Goal: Information Seeking & Learning: Find specific fact

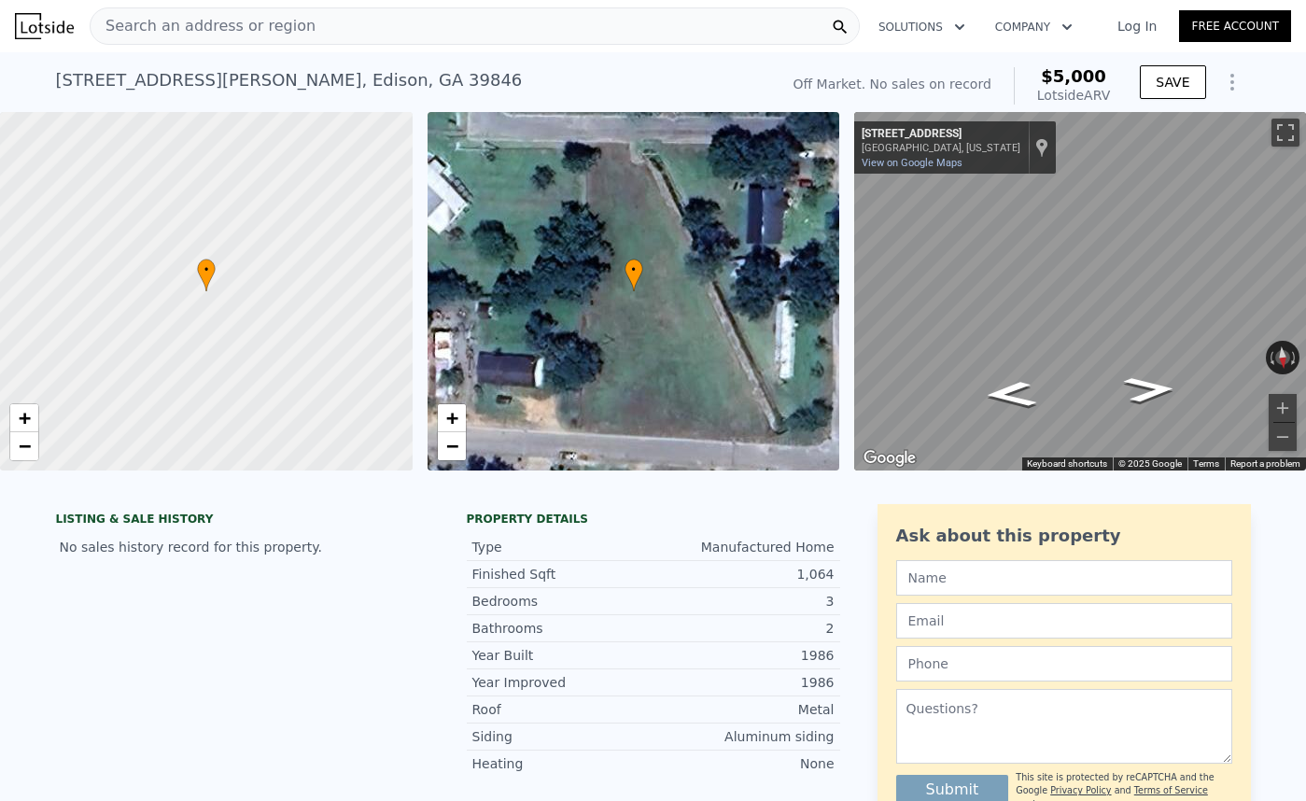
click at [288, 23] on span "Search an address or region" at bounding box center [203, 26] width 225 height 22
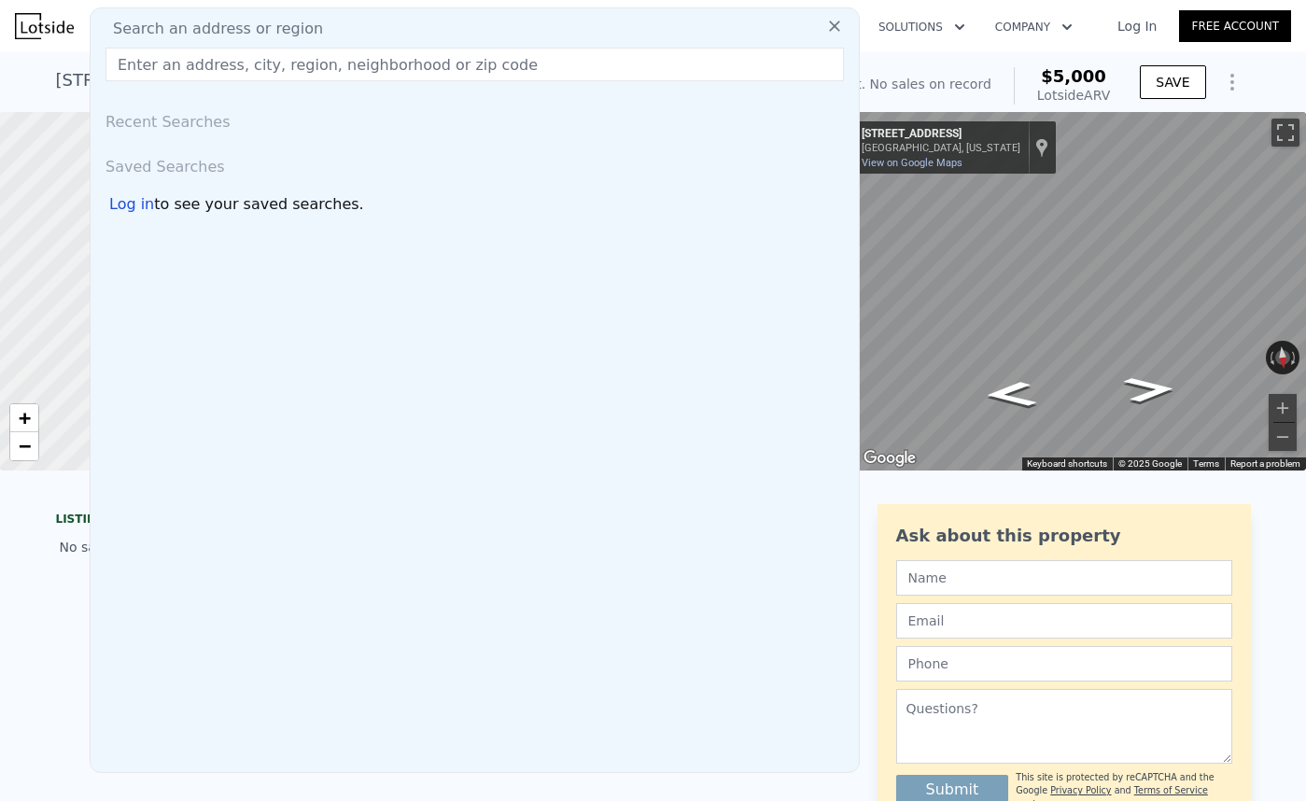
scroll to position [1, 0]
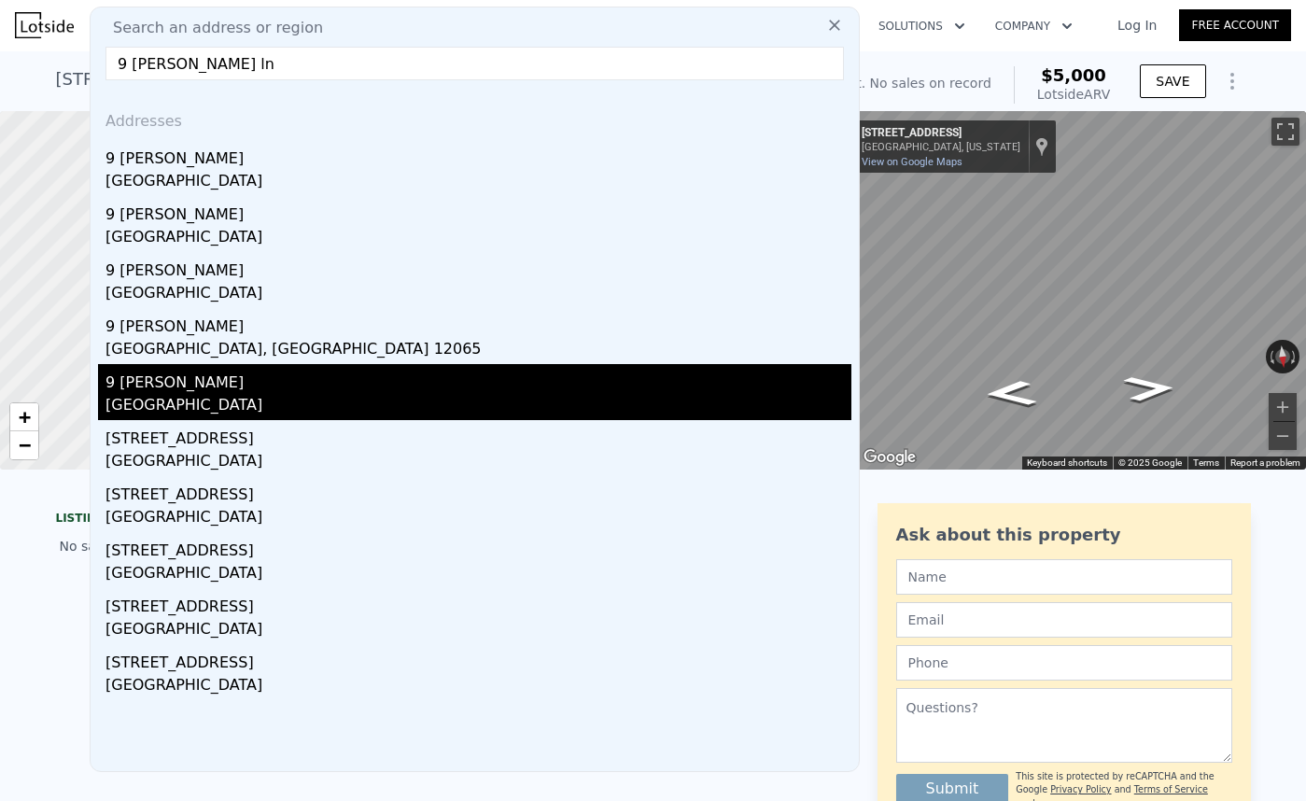
type input "9 anna ln"
click at [208, 407] on div "Middlesex County, NJ 08820" at bounding box center [478, 407] width 746 height 26
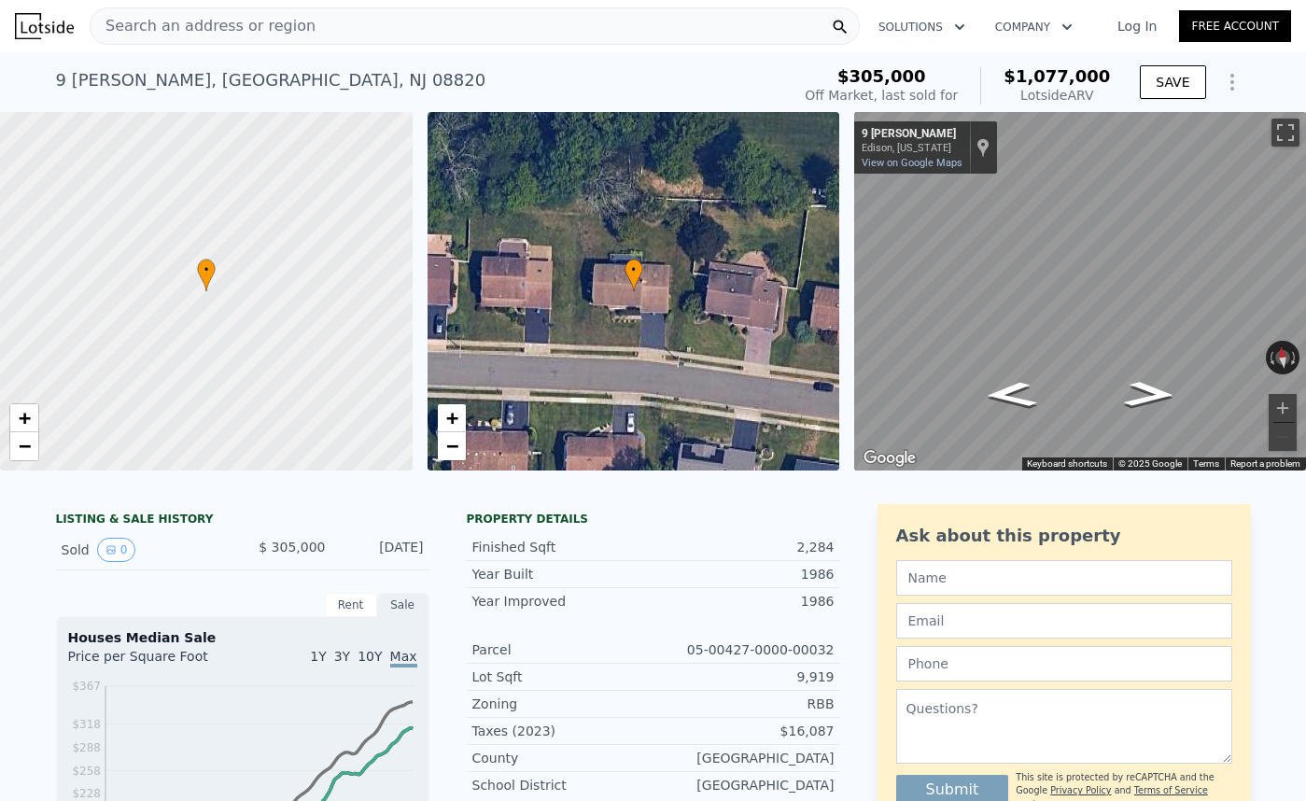
click at [139, 524] on div "LISTING & SALE HISTORY" at bounding box center [242, 520] width 373 height 19
click at [147, 508] on div "LISTING & SALE HISTORY Sold 0 $ 305,000 Dec 19, 1988" at bounding box center [242, 537] width 373 height 66
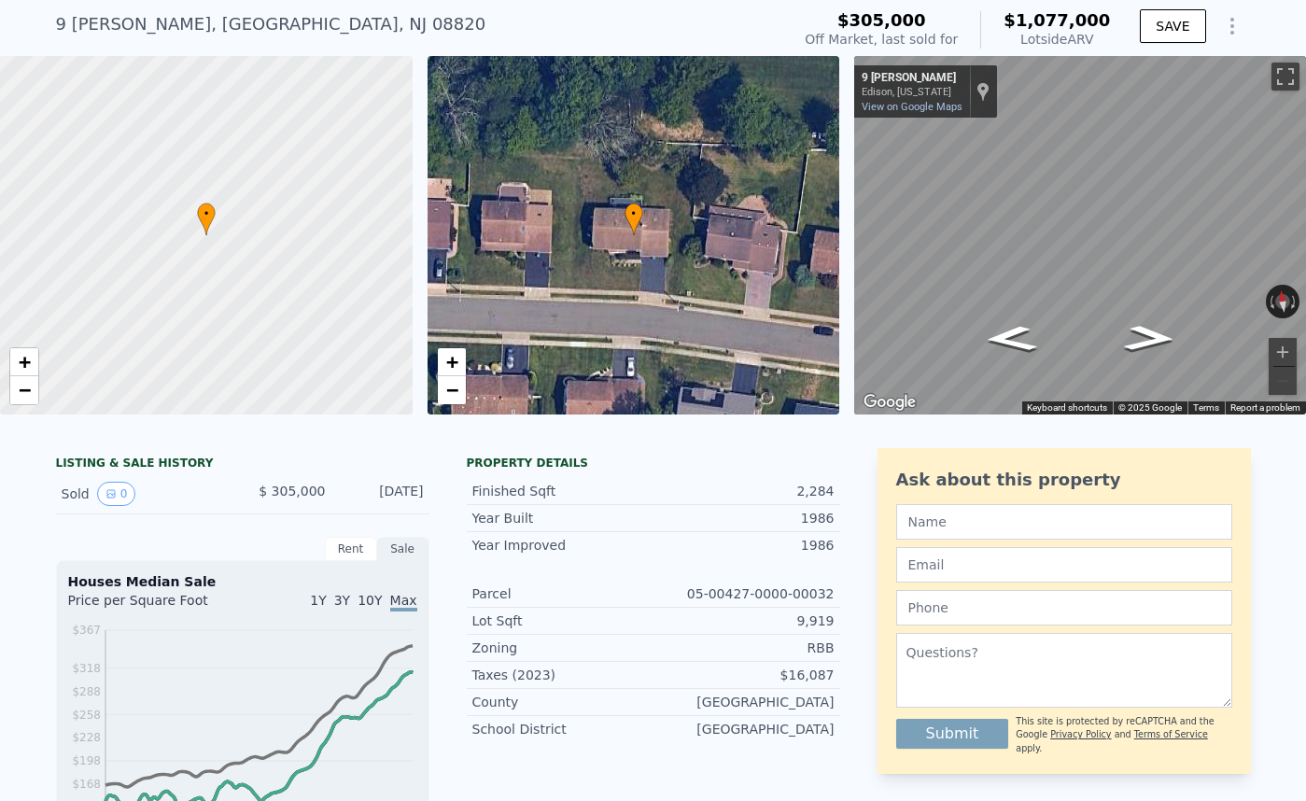
click at [80, 496] on div "Sold 0" at bounding box center [145, 494] width 166 height 24
click at [128, 495] on button "0" at bounding box center [116, 494] width 39 height 24
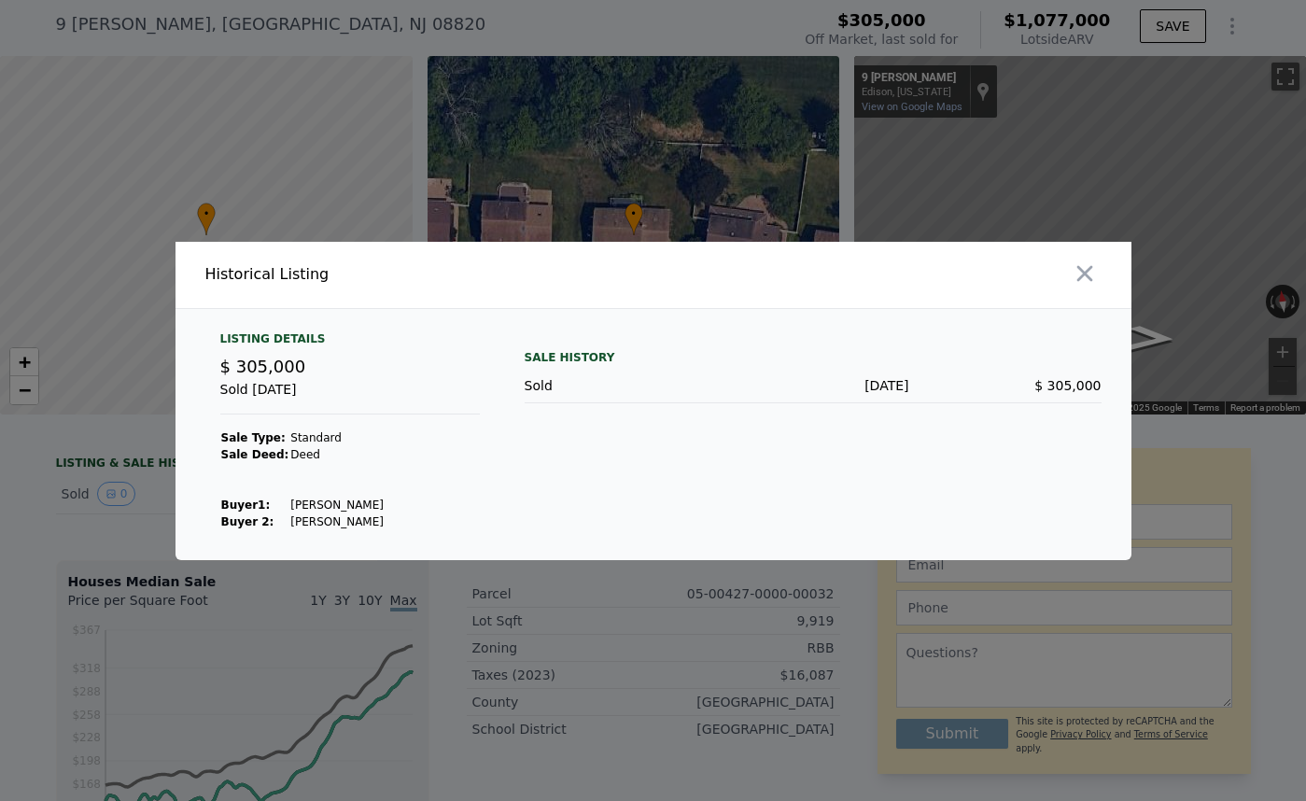
click at [175, 561] on div at bounding box center [653, 400] width 1306 height 801
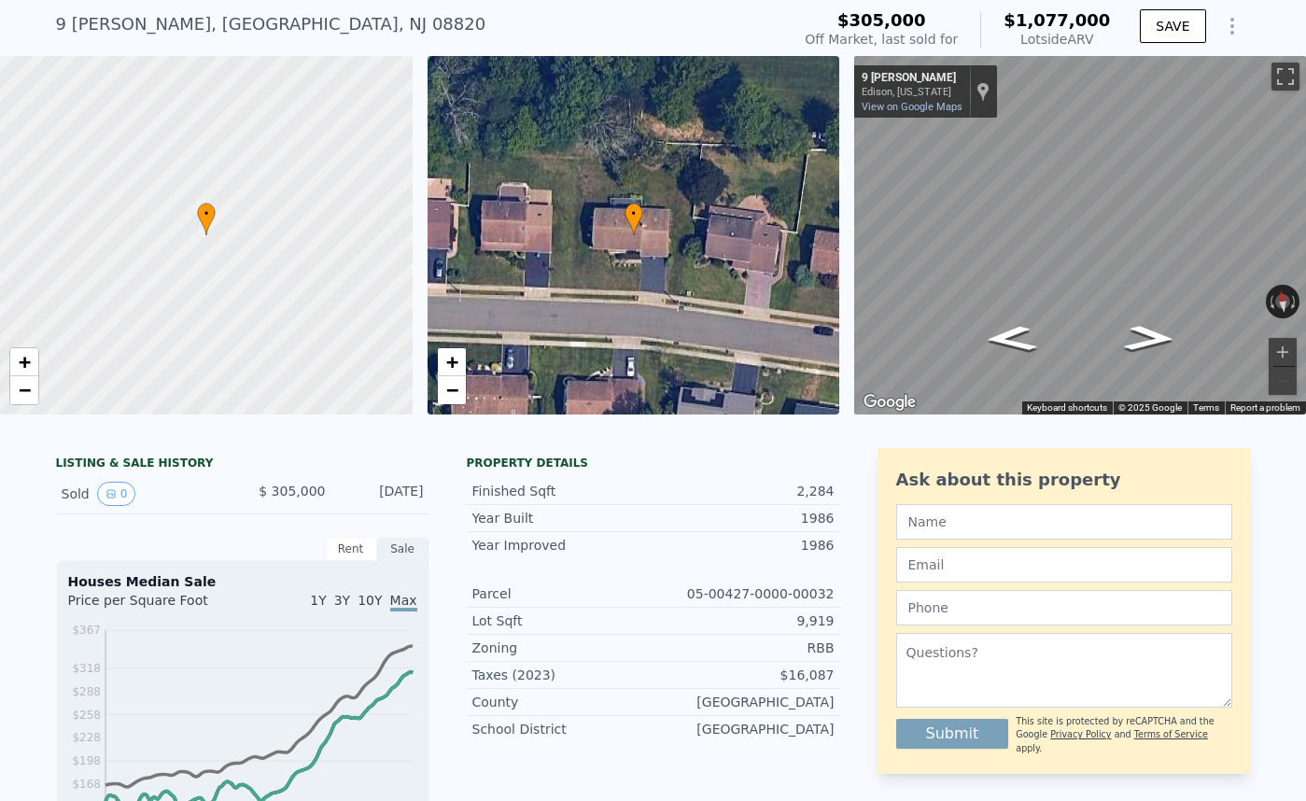
scroll to position [0, 0]
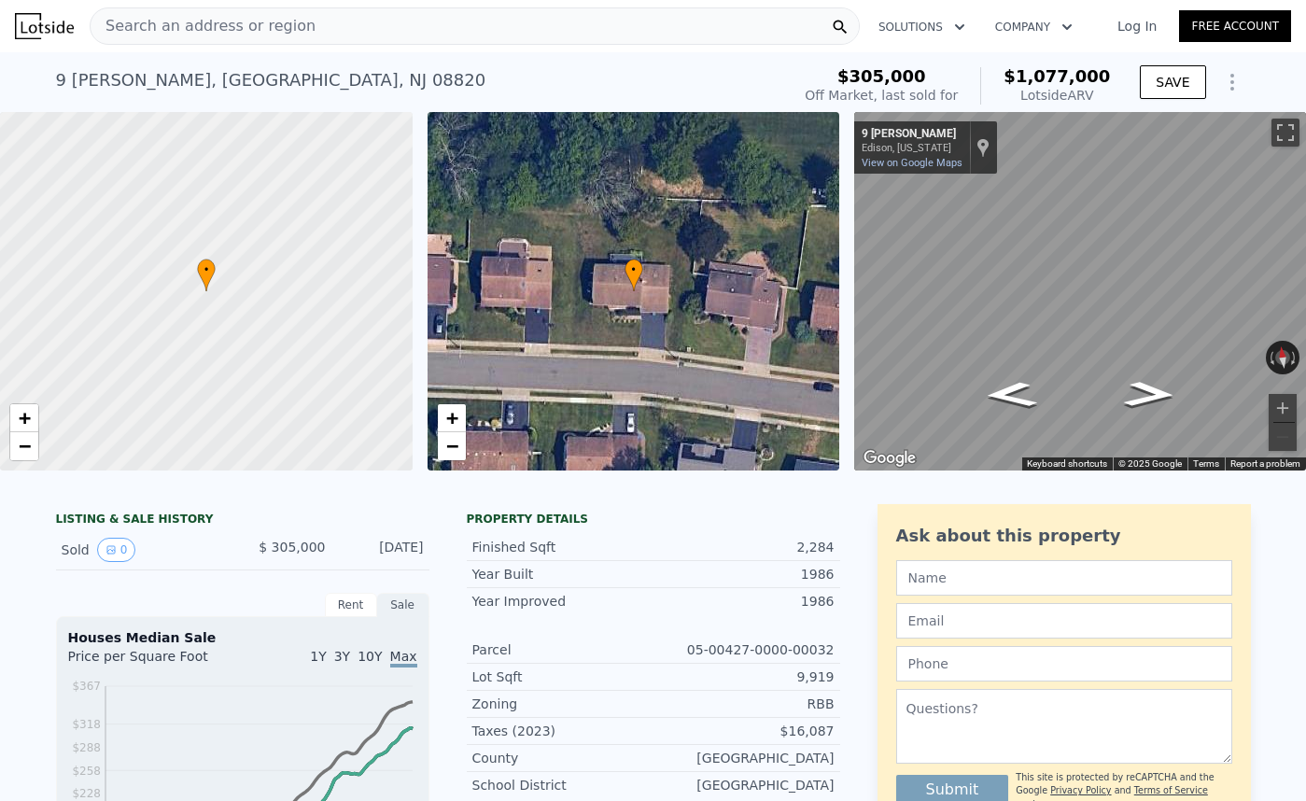
click at [195, 25] on span "Search an address or region" at bounding box center [203, 26] width 225 height 22
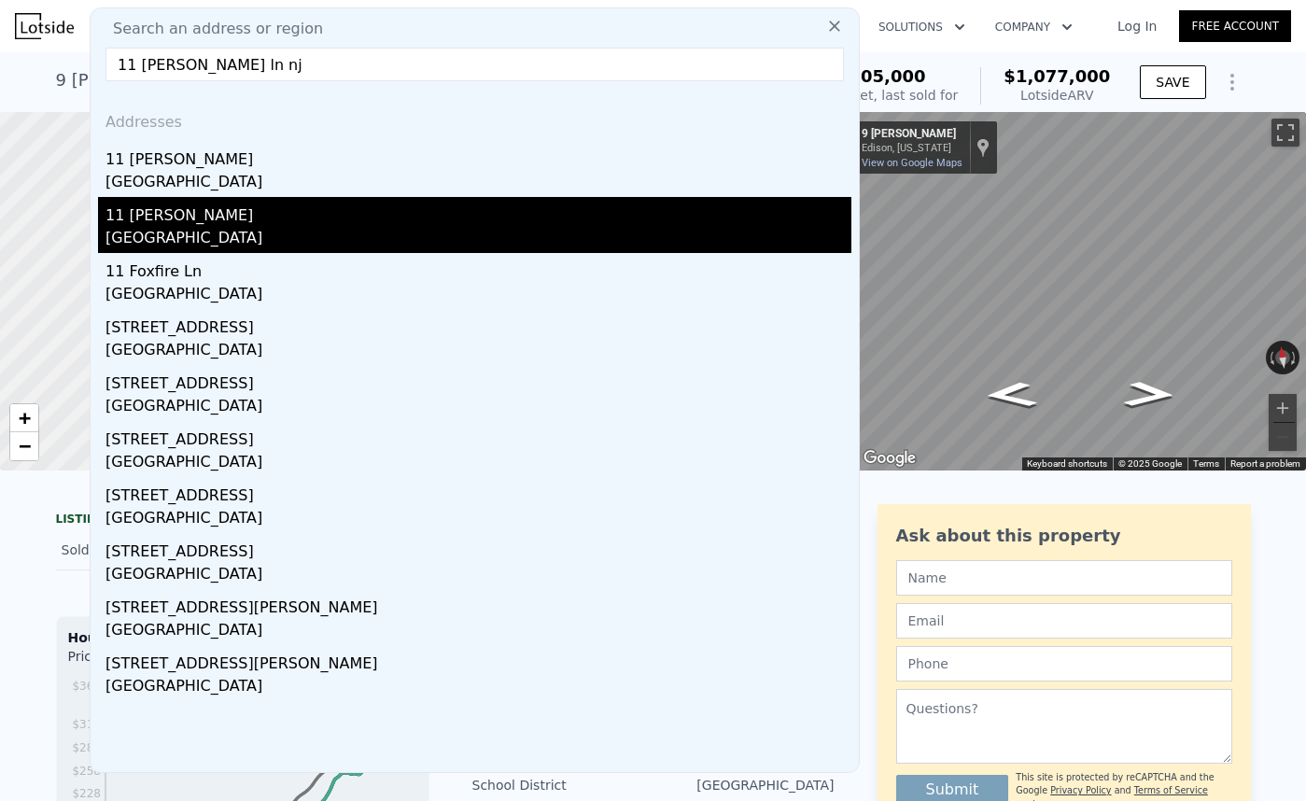
type input "11 anna ln nj"
click at [239, 224] on div "11 Anna Ln" at bounding box center [478, 212] width 746 height 30
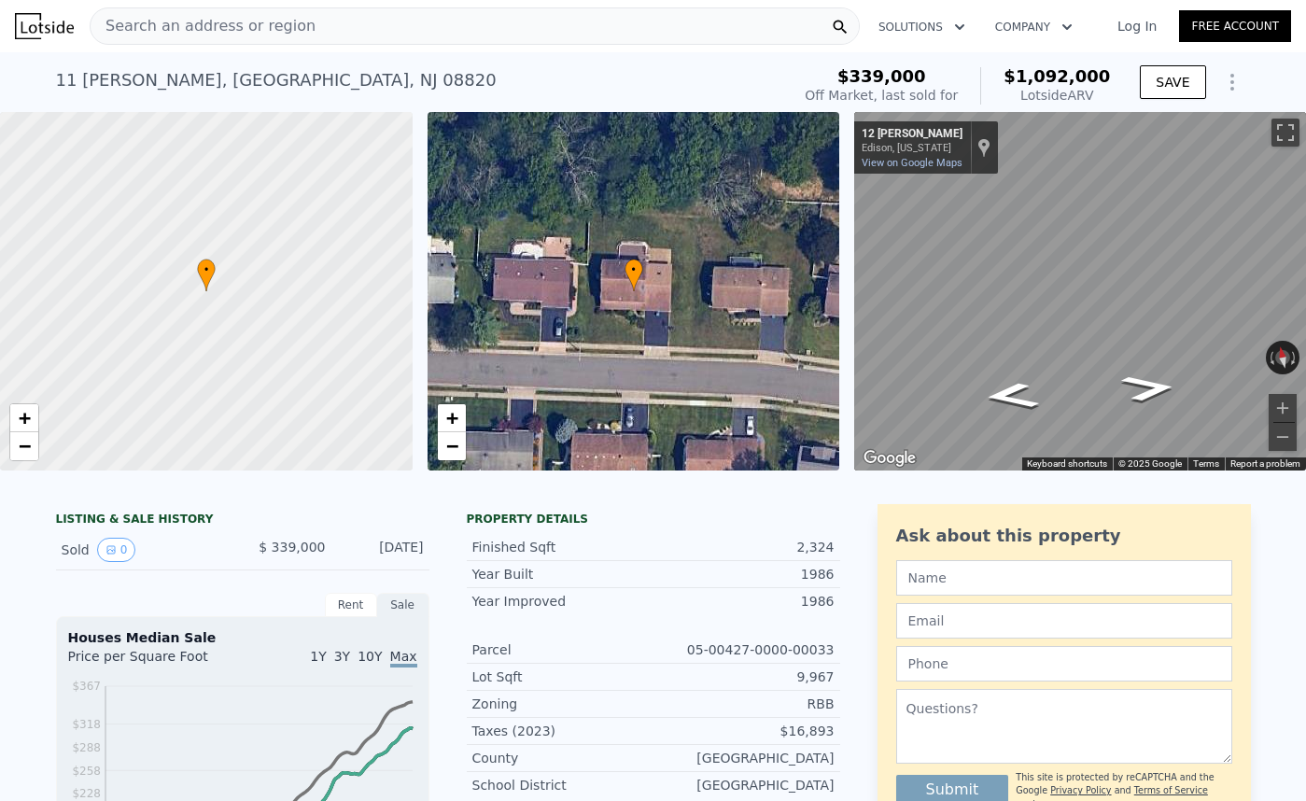
scroll to position [41, 0]
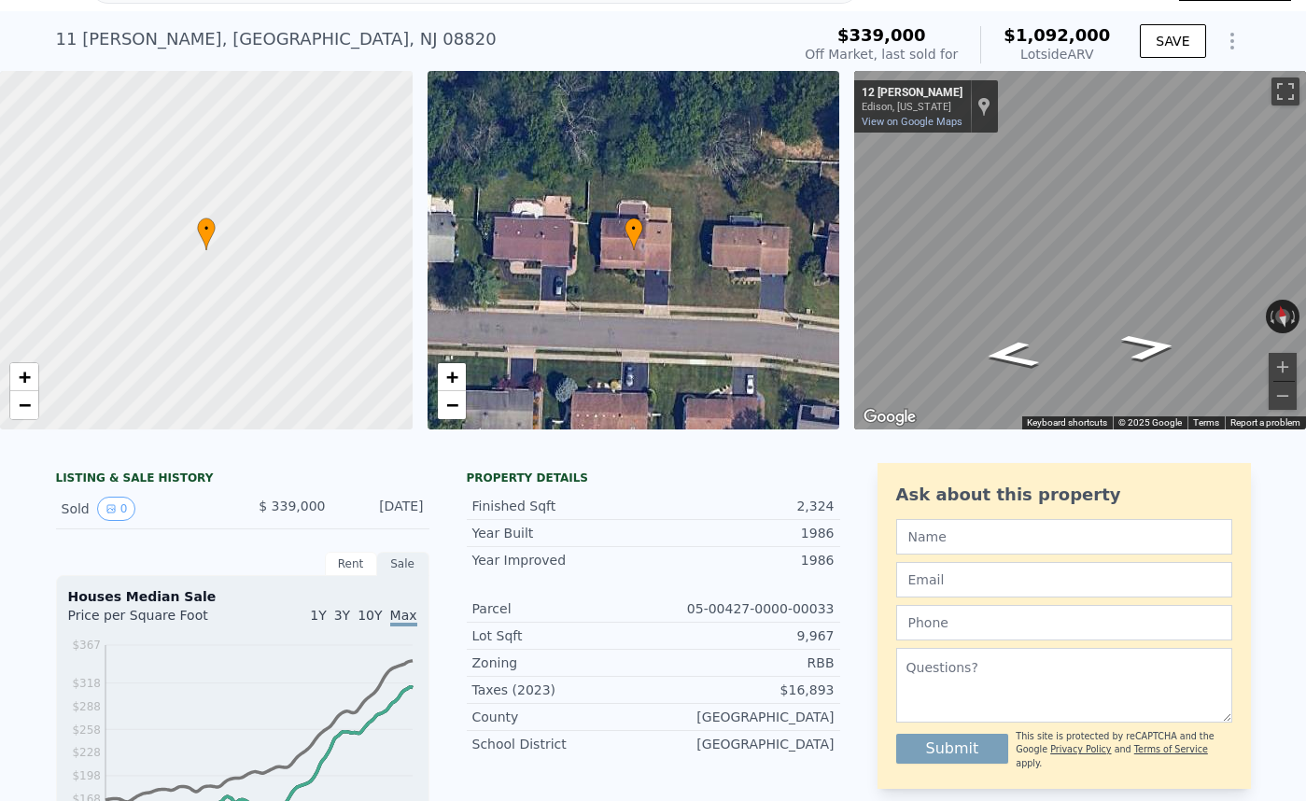
click at [156, 483] on div "LISTING & SALE HISTORY" at bounding box center [242, 479] width 373 height 19
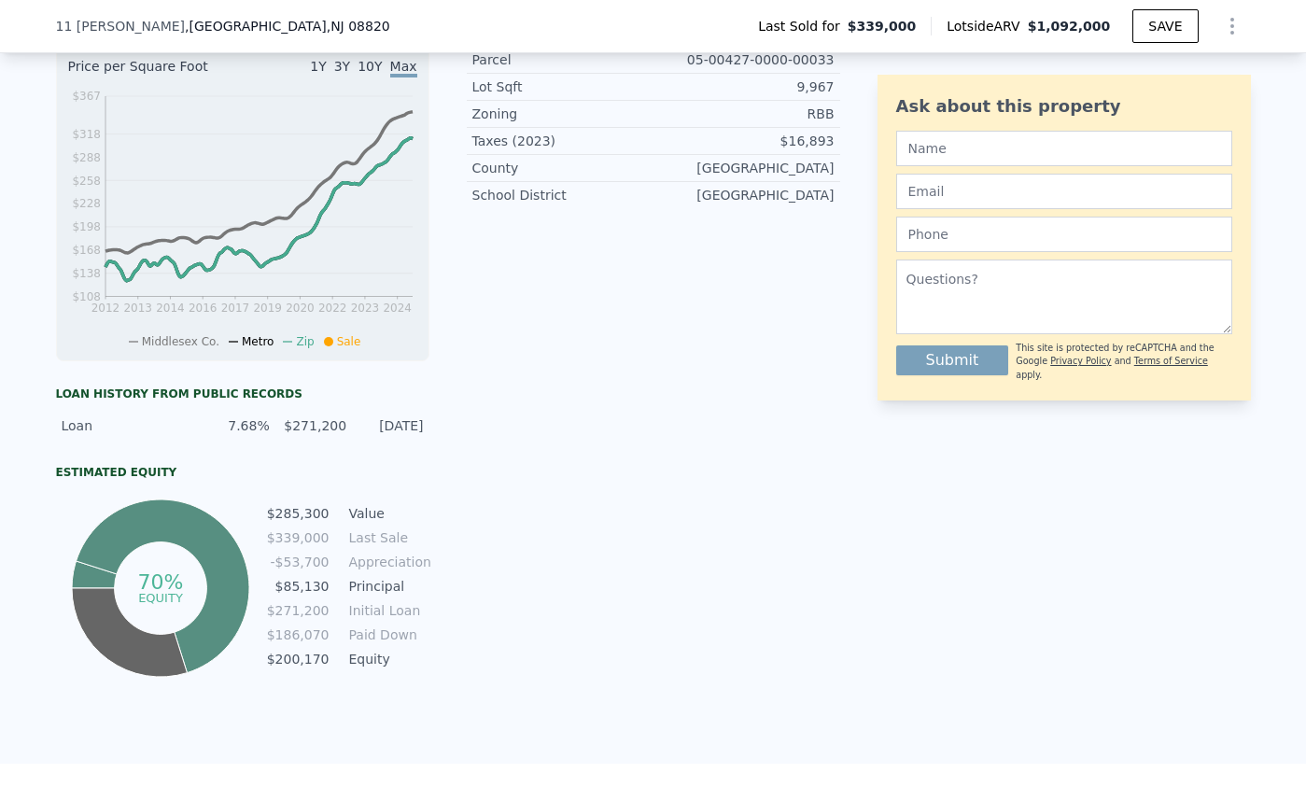
scroll to position [588, 0]
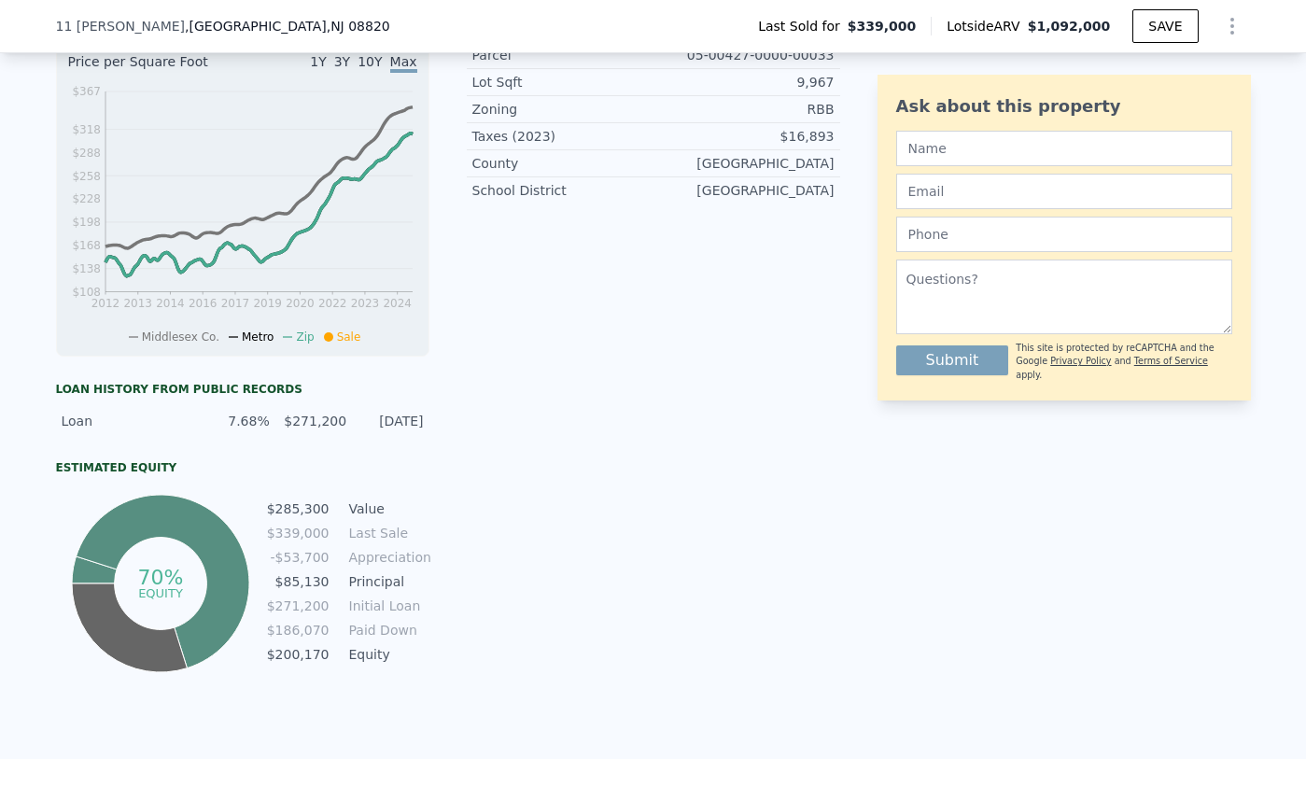
click at [262, 447] on div "Loan history from public records Loan 7.68% $271,200 11/15/1999 Estimated Equit…" at bounding box center [242, 529] width 373 height 295
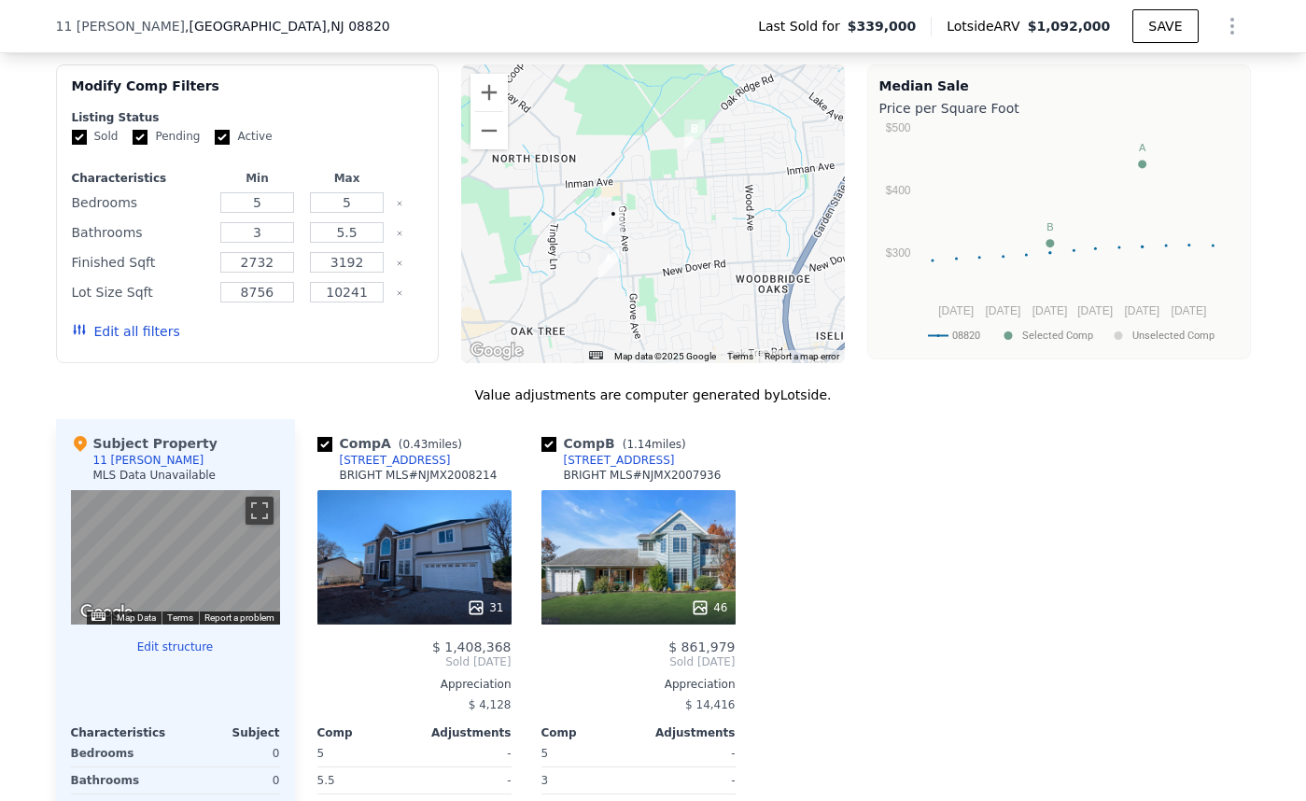
scroll to position [1470, 0]
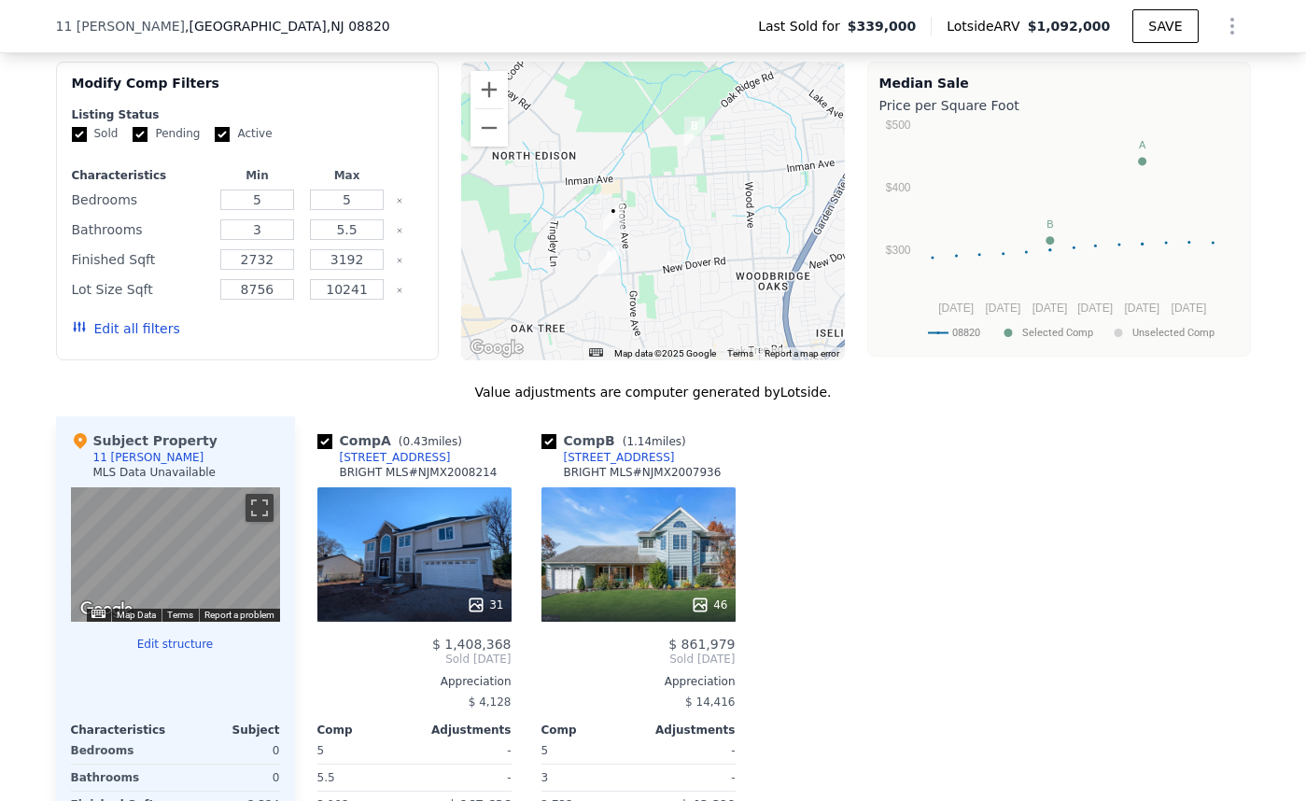
click at [146, 431] on div "Subject Property" at bounding box center [144, 440] width 147 height 19
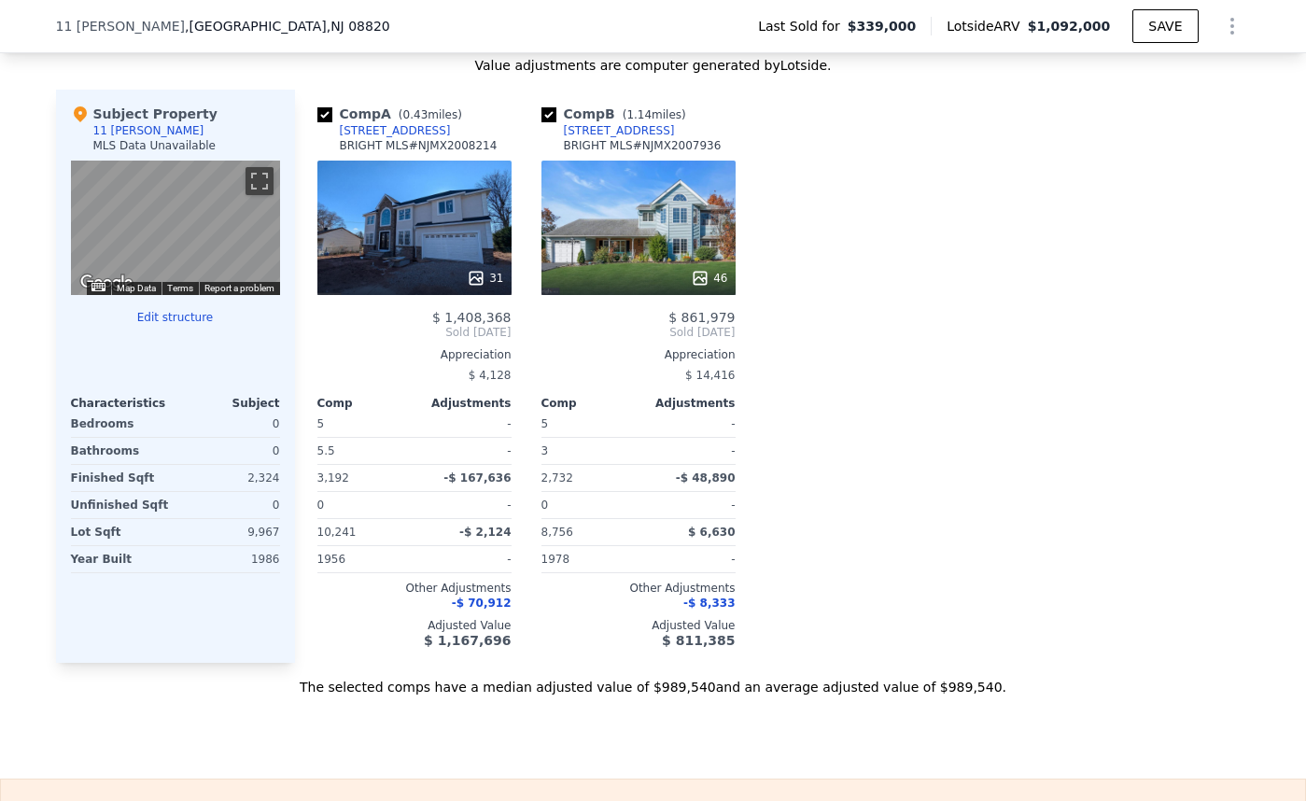
click at [125, 458] on div "Bathrooms" at bounding box center [121, 451] width 101 height 26
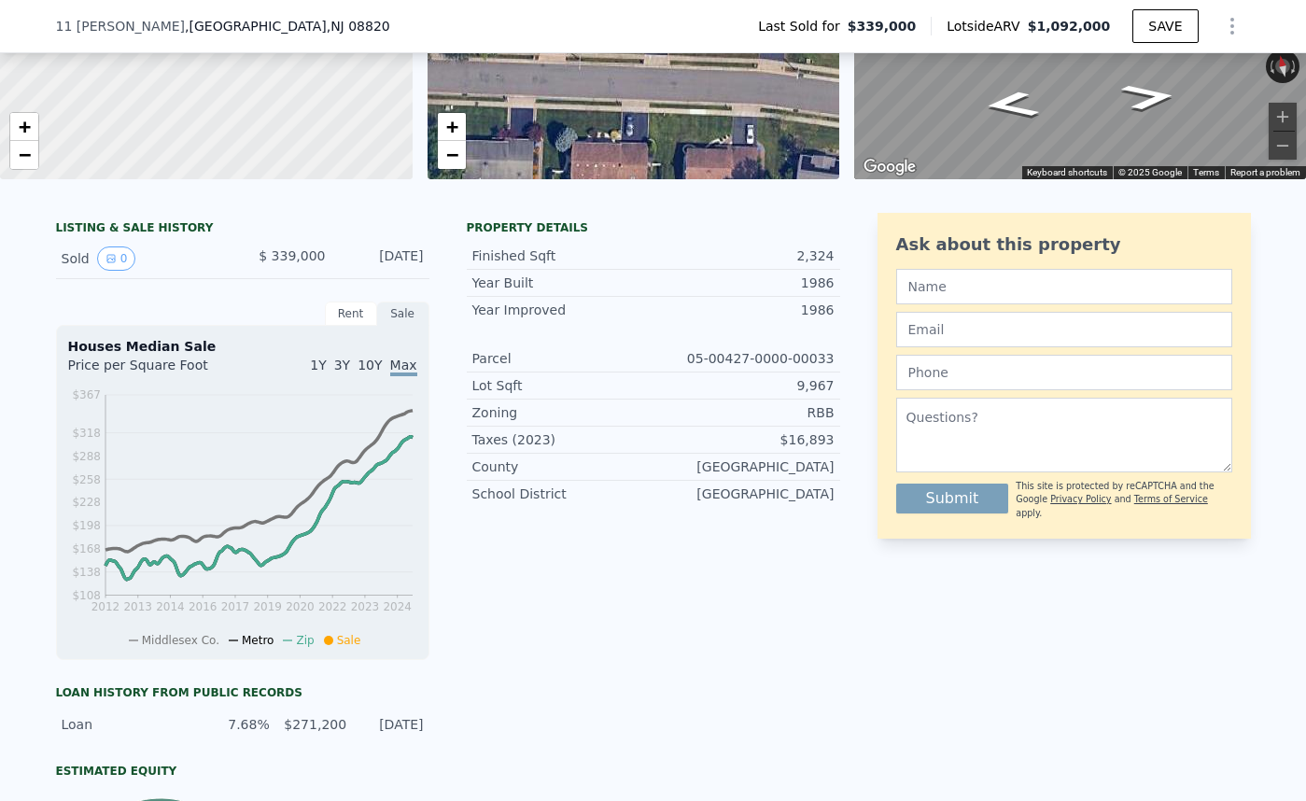
scroll to position [243, 0]
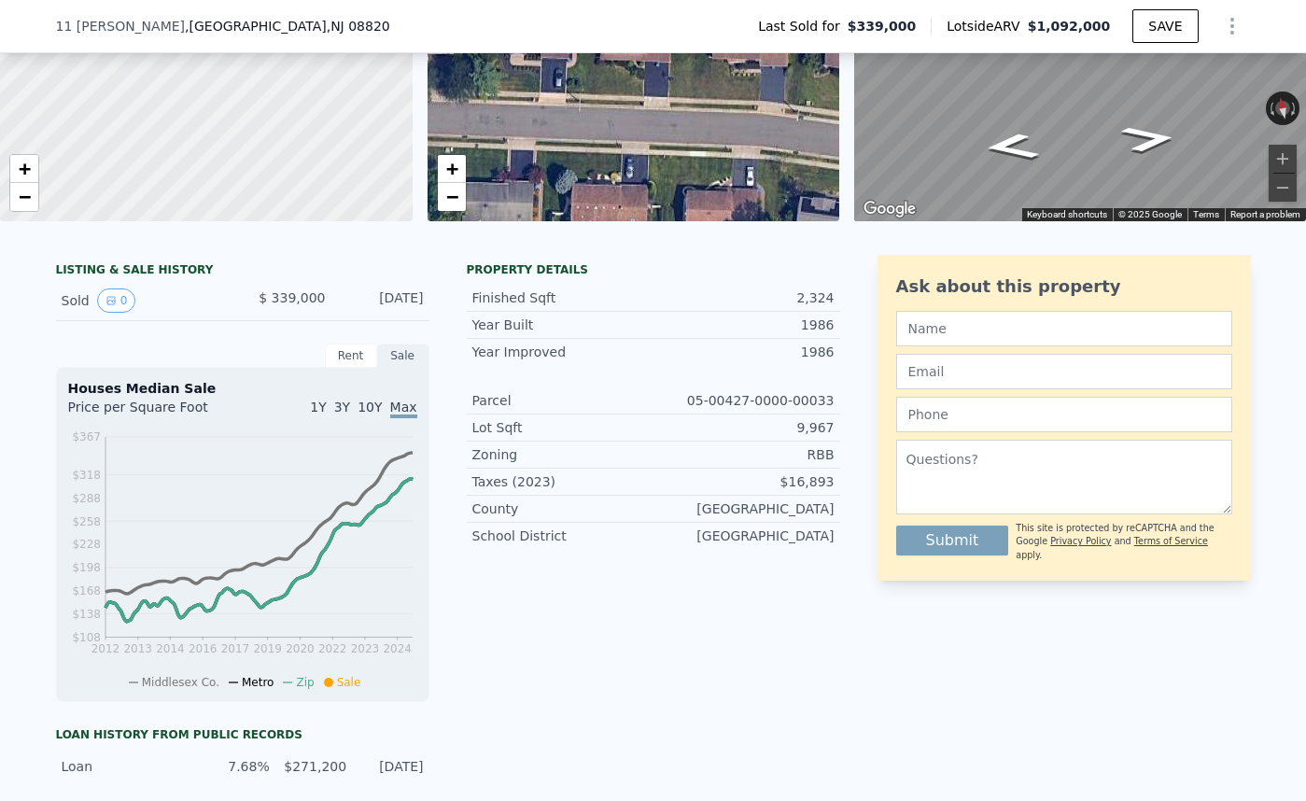
drag, startPoint x: 82, startPoint y: 304, endPoint x: 122, endPoint y: 300, distance: 40.4
click at [82, 304] on div "Sold 0" at bounding box center [145, 300] width 166 height 24
click at [120, 301] on button "0" at bounding box center [116, 300] width 39 height 24
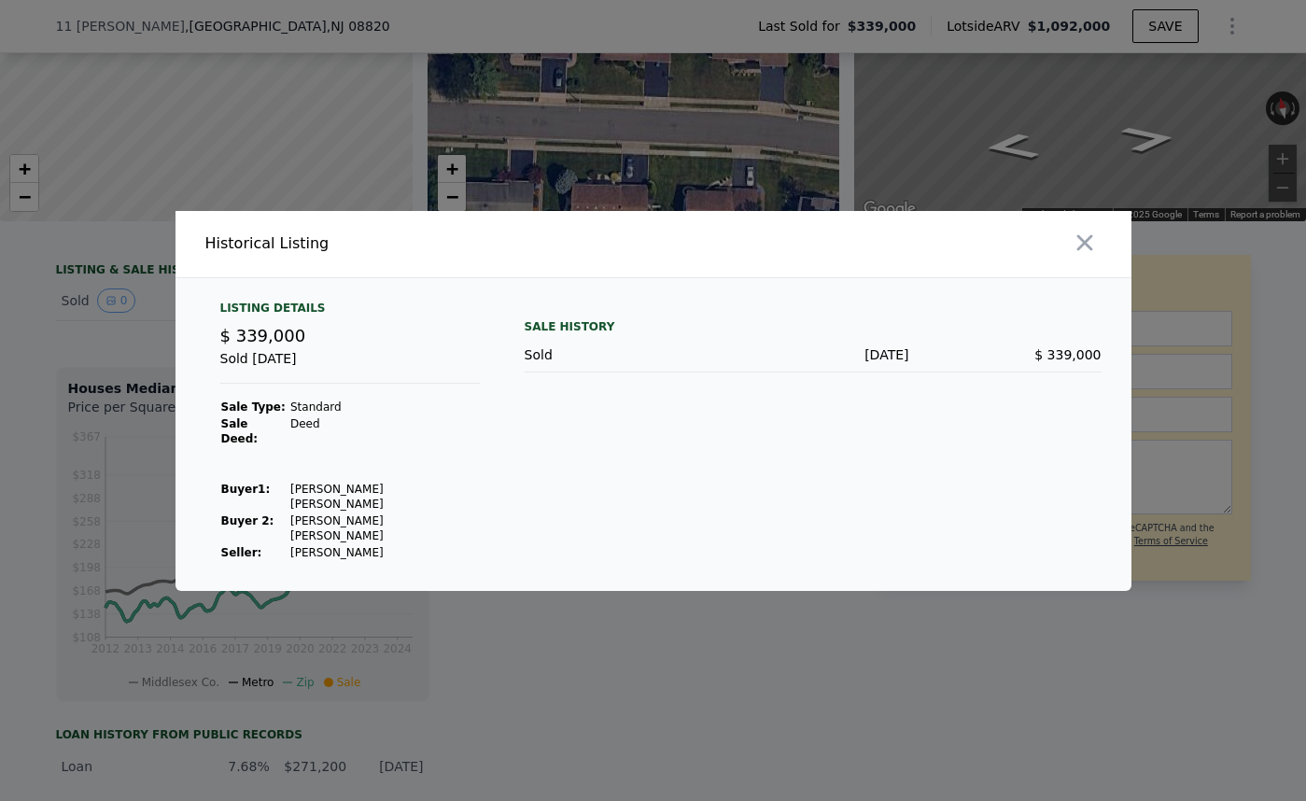
click at [716, 468] on div "Sale History Sold Oct 14, 1999 $ 339,000" at bounding box center [812, 431] width 577 height 260
click at [723, 700] on div at bounding box center [653, 400] width 1306 height 801
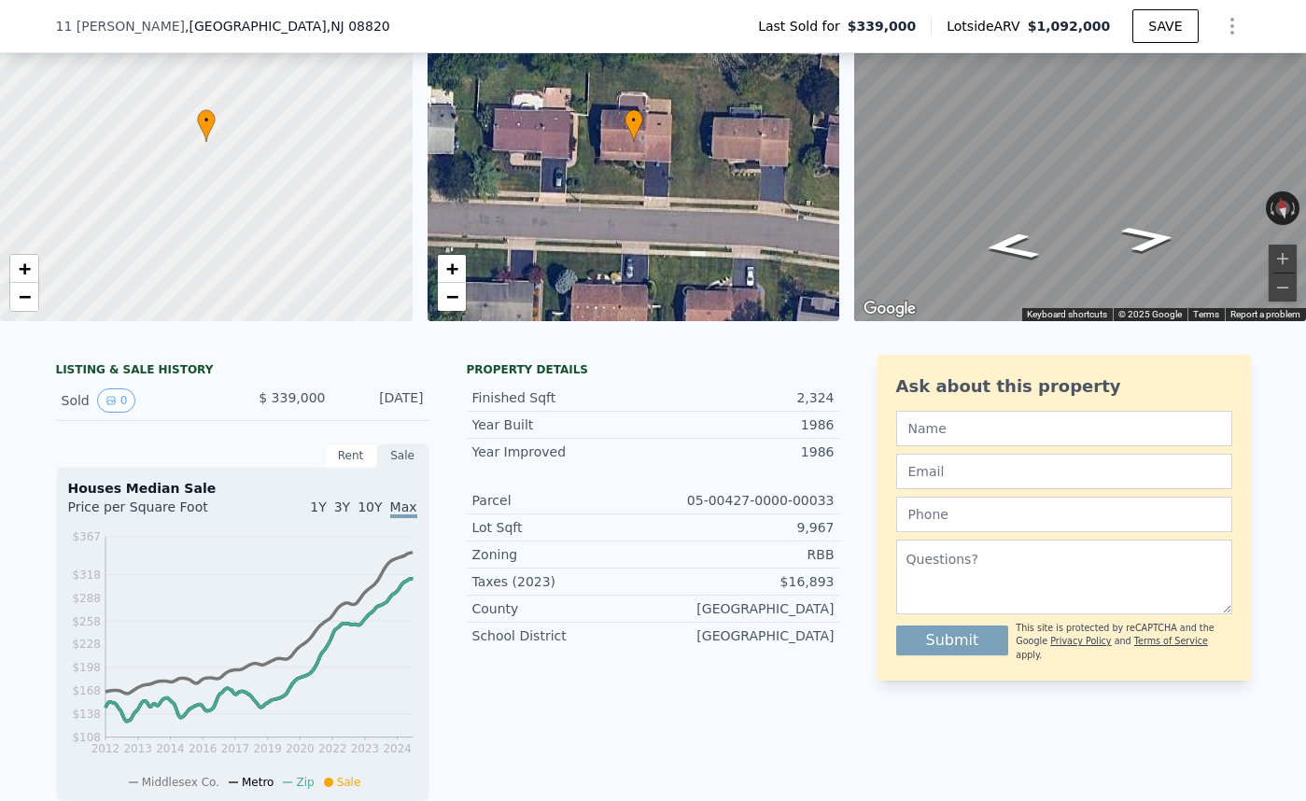
scroll to position [0, 0]
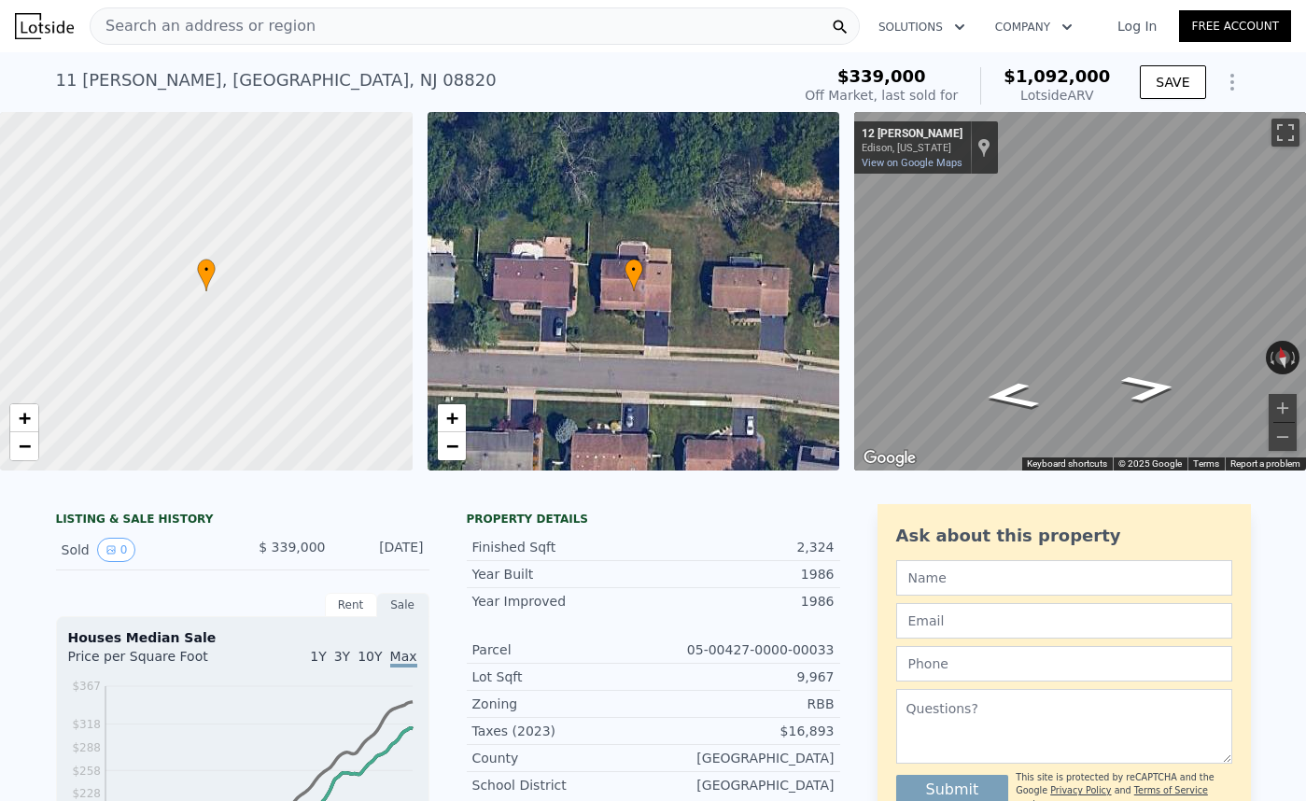
click at [384, 603] on div "Sale" at bounding box center [403, 605] width 52 height 24
click at [348, 601] on div "Rent" at bounding box center [351, 605] width 52 height 24
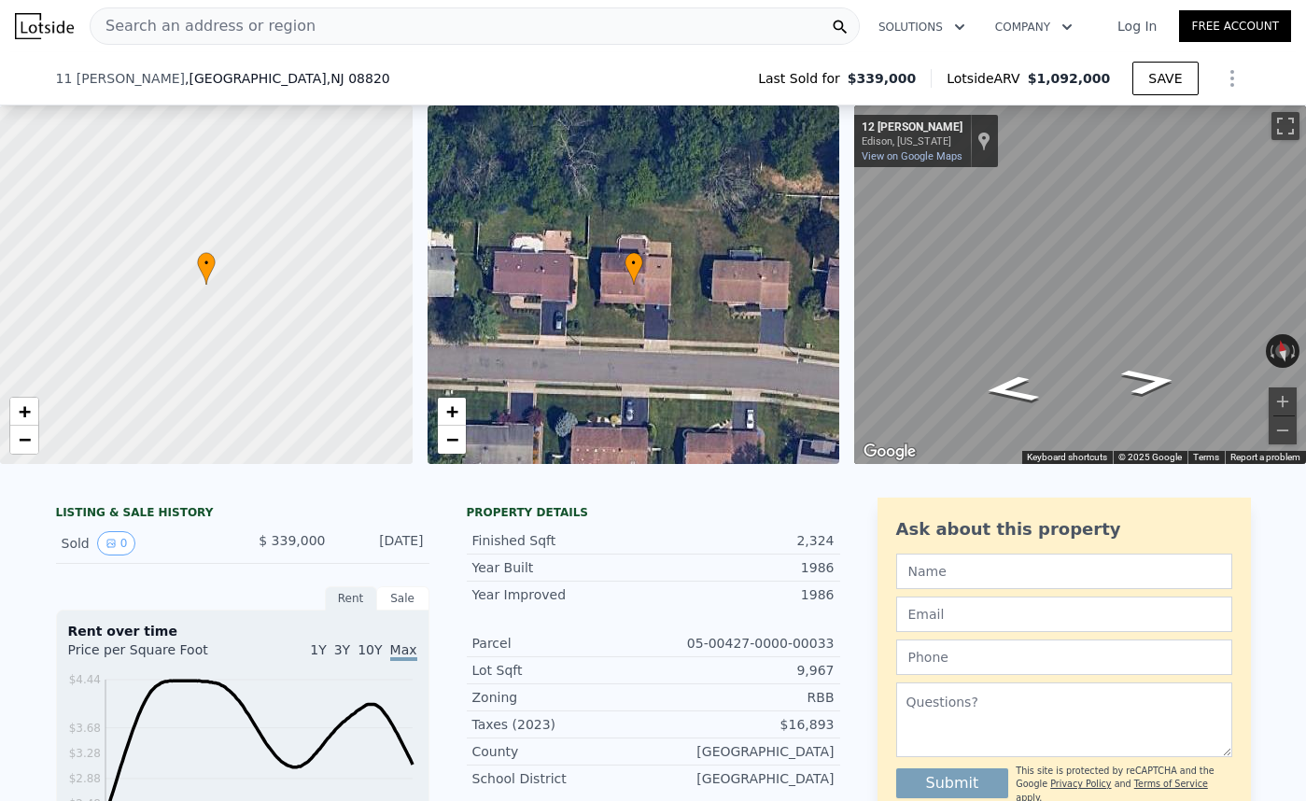
scroll to position [100, 0]
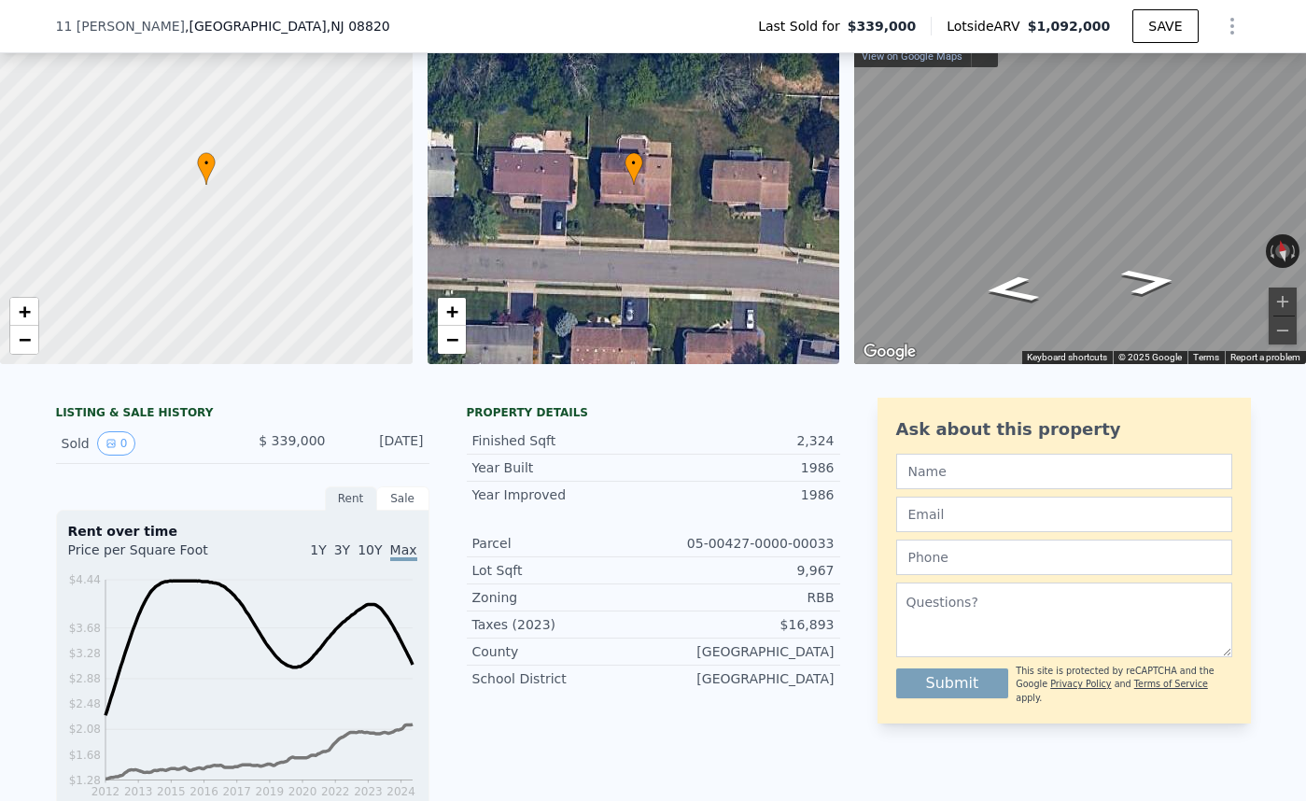
click at [414, 498] on div "Sale" at bounding box center [403, 498] width 52 height 24
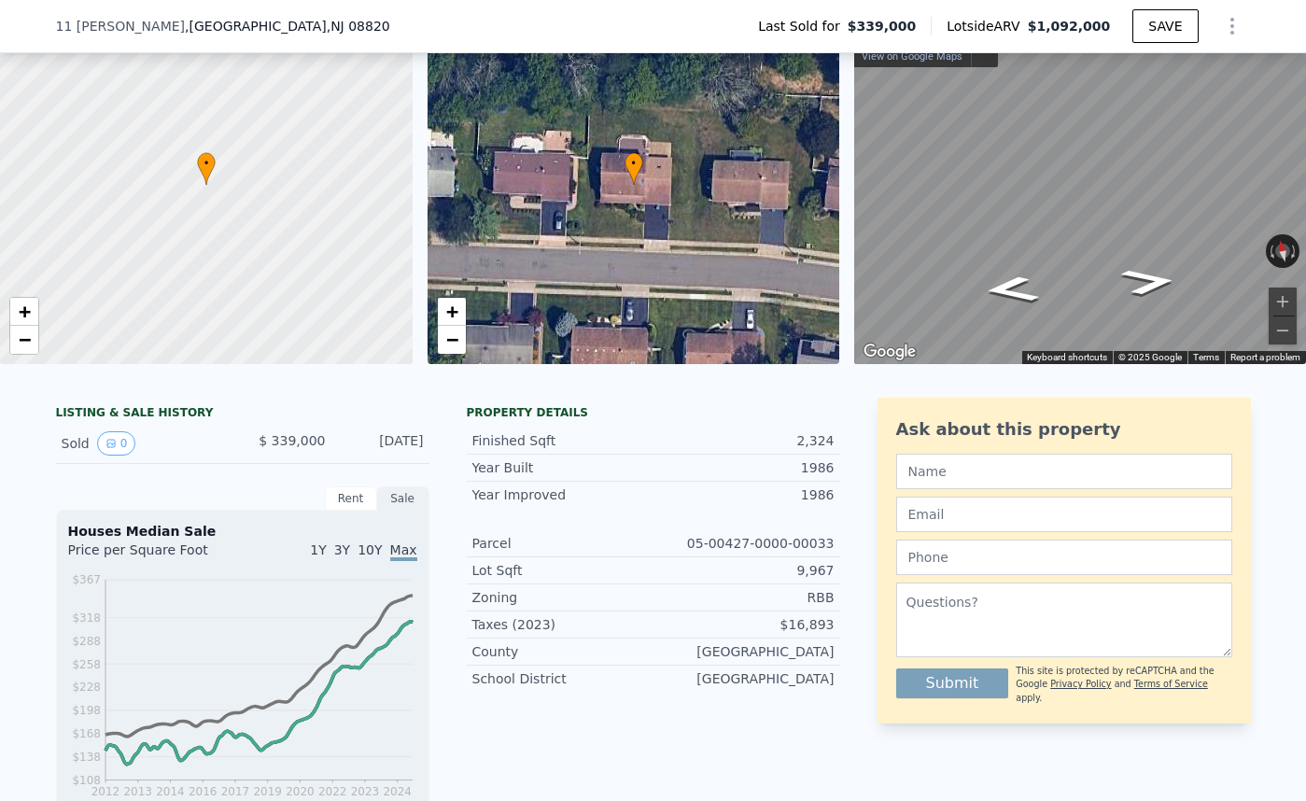
scroll to position [0, 0]
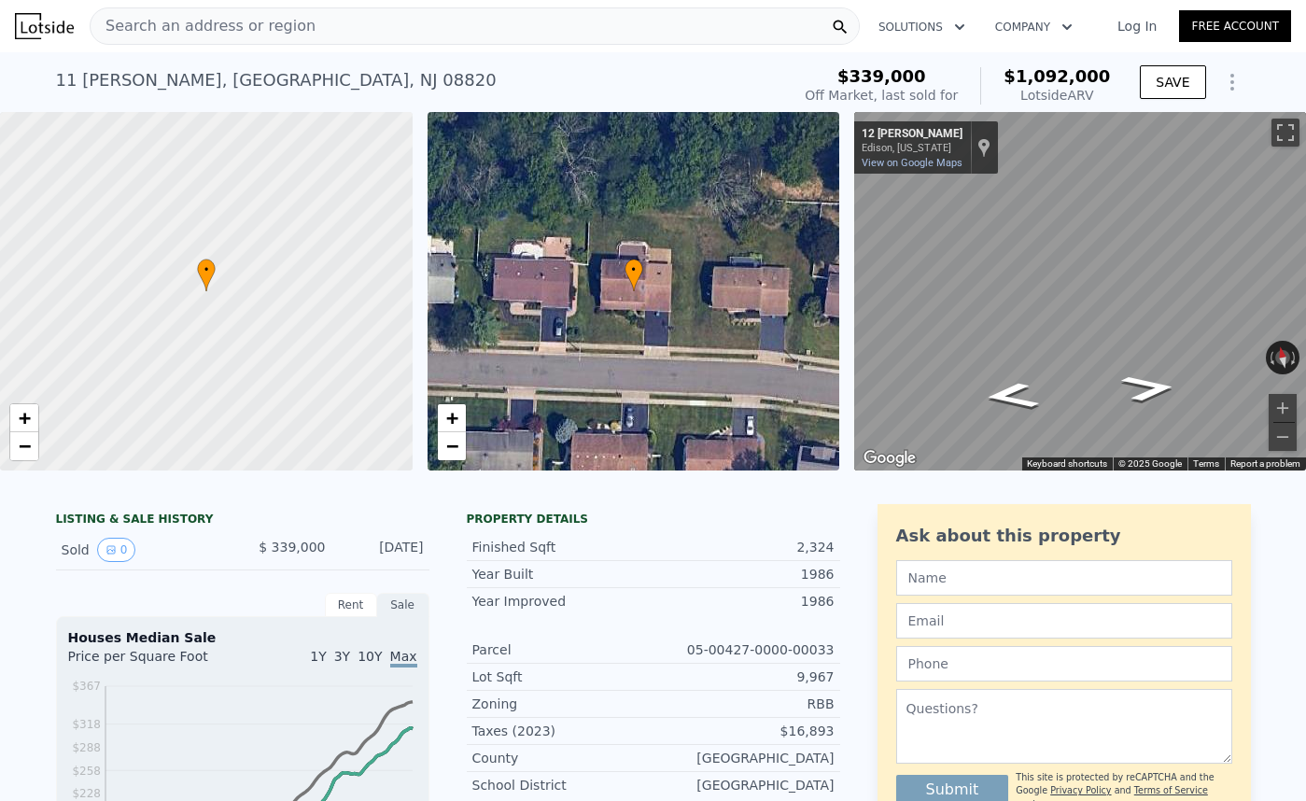
click at [900, 88] on div "Off Market, last sold for" at bounding box center [880, 95] width 153 height 19
click at [233, 23] on span "Search an address or region" at bounding box center [203, 26] width 225 height 22
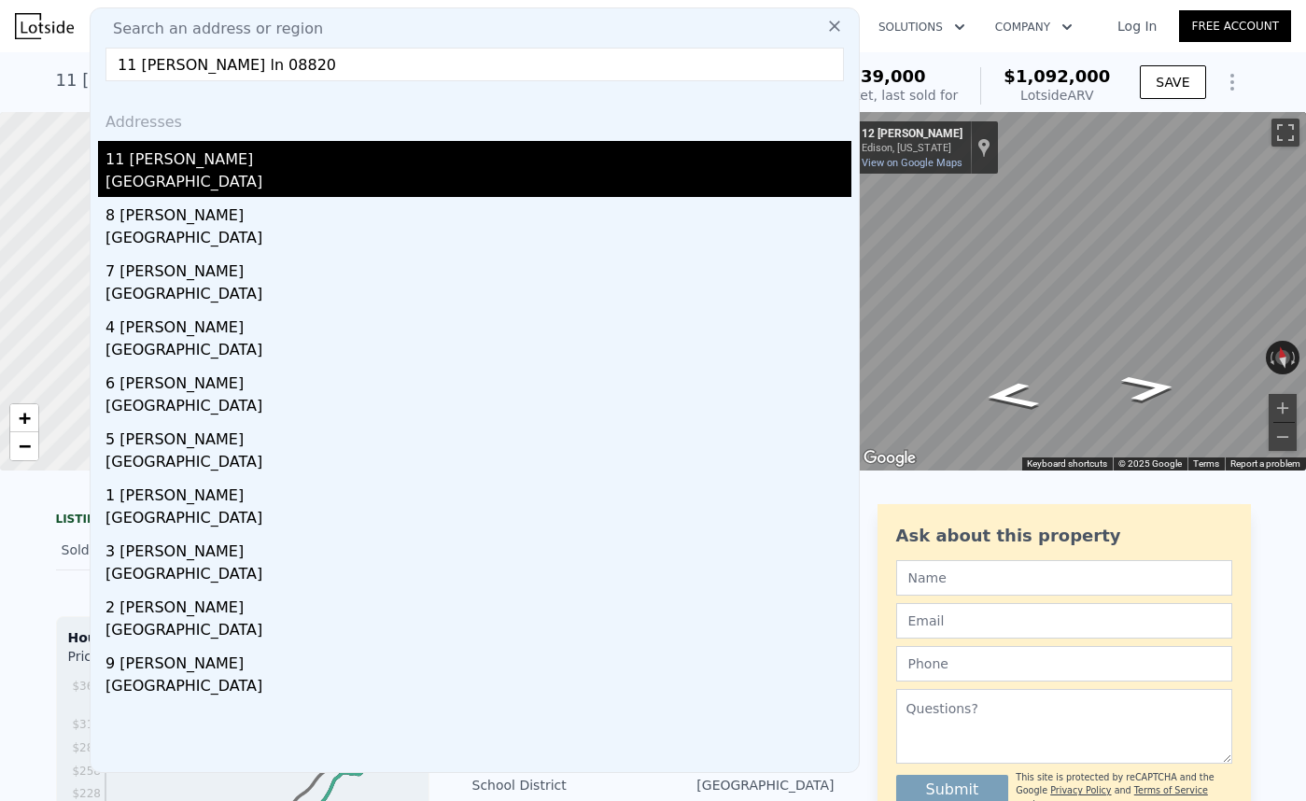
type input "11 anna ln 08820"
click at [224, 166] on div "11 Anna Ln" at bounding box center [478, 156] width 746 height 30
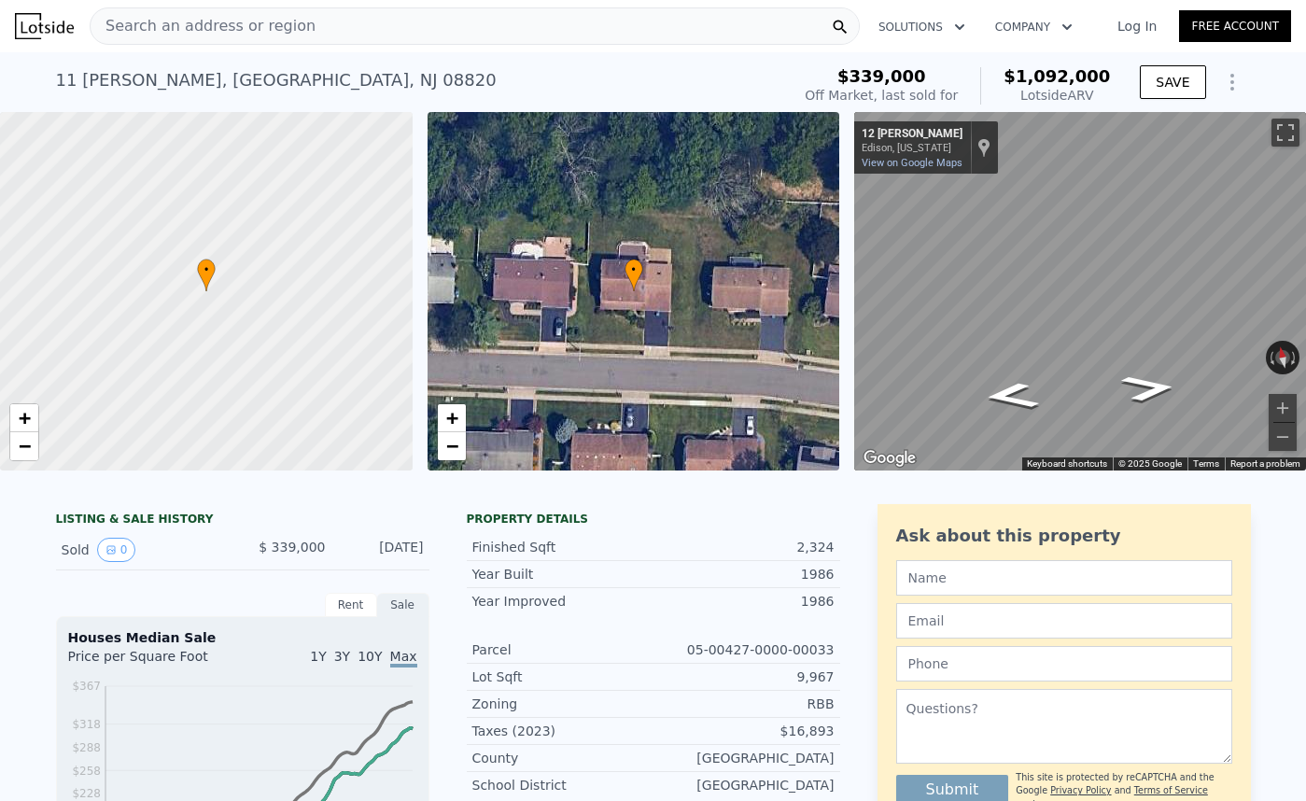
click at [231, 16] on span "Search an address or region" at bounding box center [203, 26] width 225 height 22
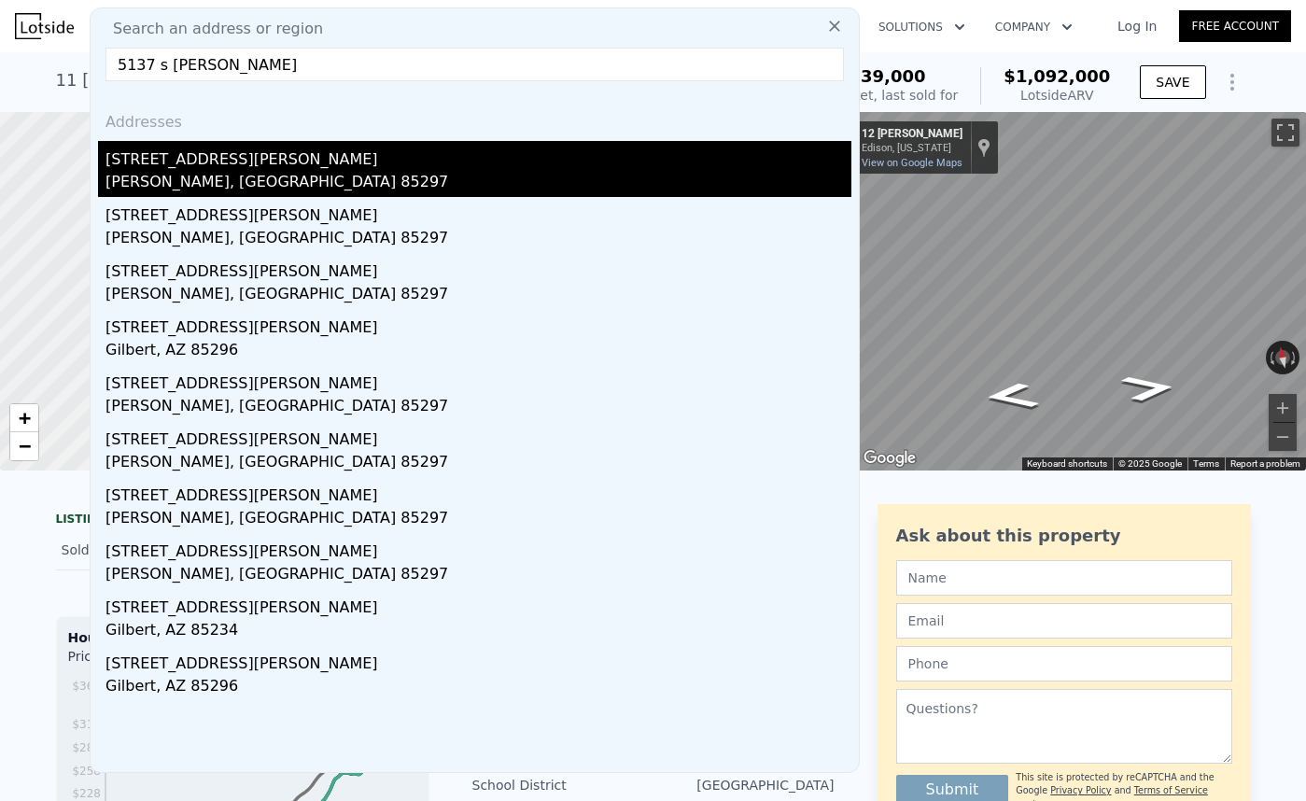
type input "5137 s loback ln"
click at [279, 178] on div "Gilbert, AZ 85297" at bounding box center [478, 184] width 746 height 26
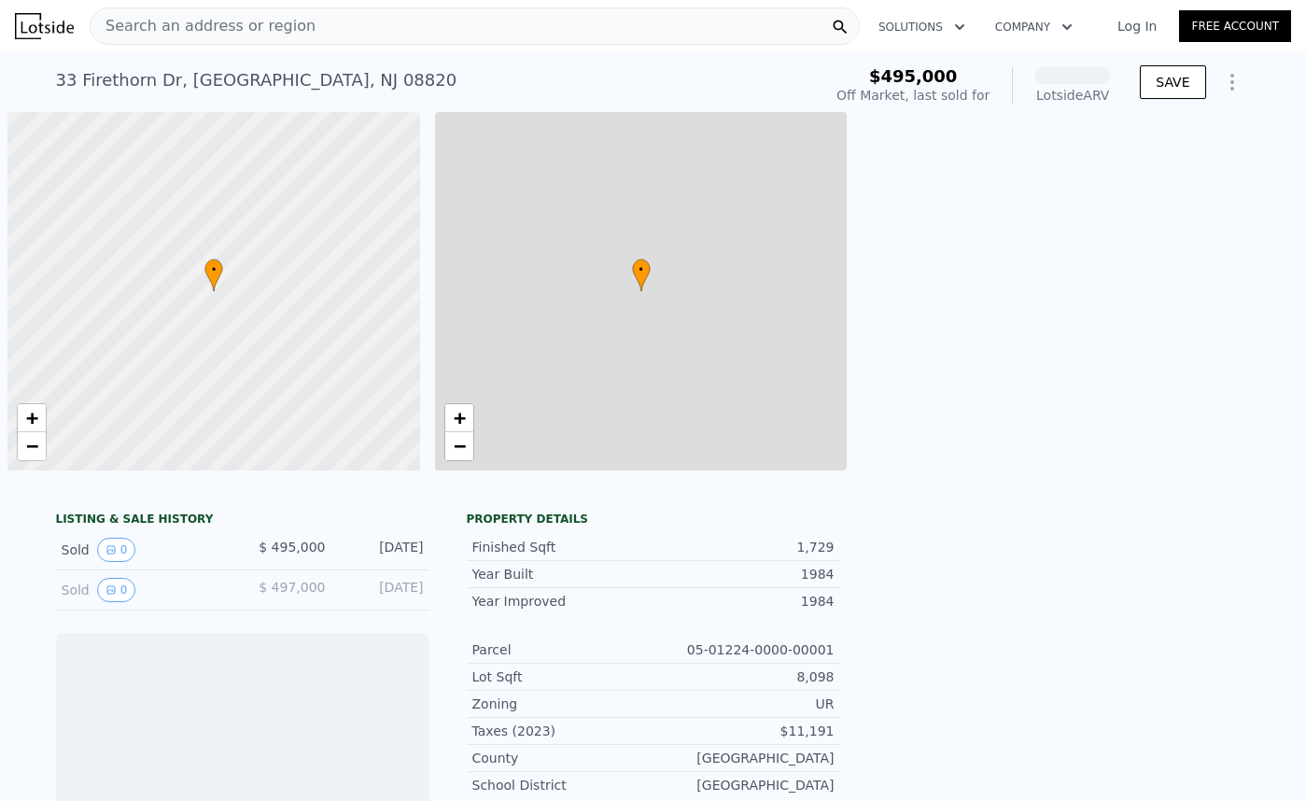
scroll to position [0, 7]
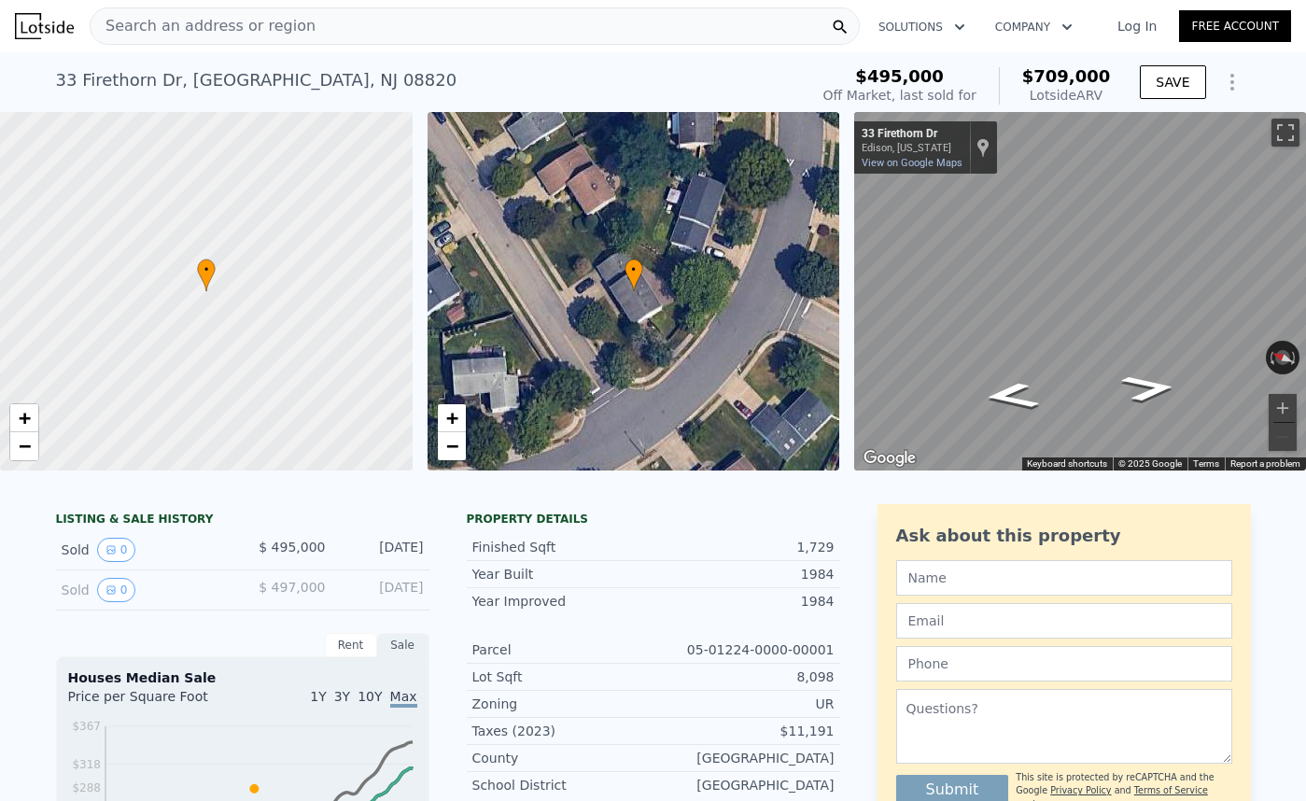
click at [110, 530] on div "Sold 0 $ 495,000 [DATE]" at bounding box center [242, 550] width 373 height 40
click at [108, 548] on icon "View historical data" at bounding box center [110, 549] width 11 height 11
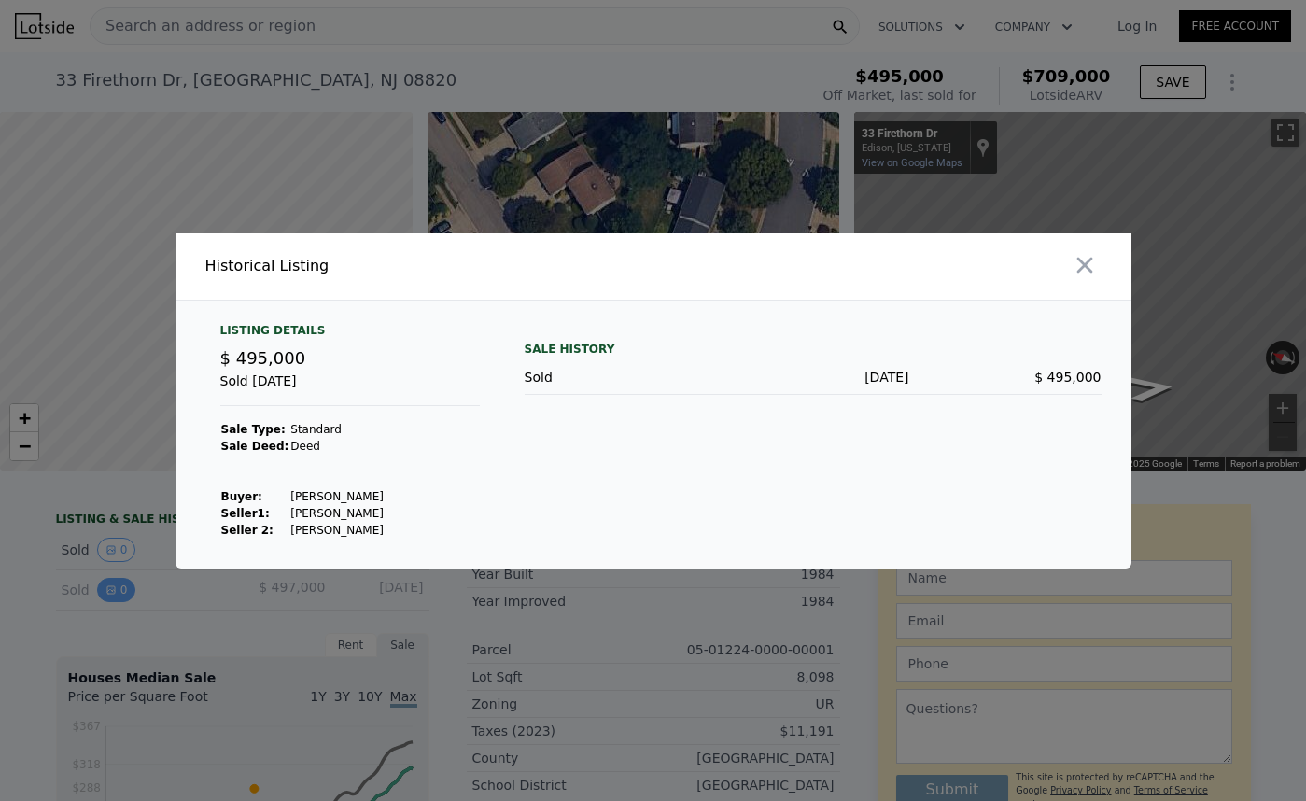
click at [104, 596] on div at bounding box center [653, 400] width 1306 height 801
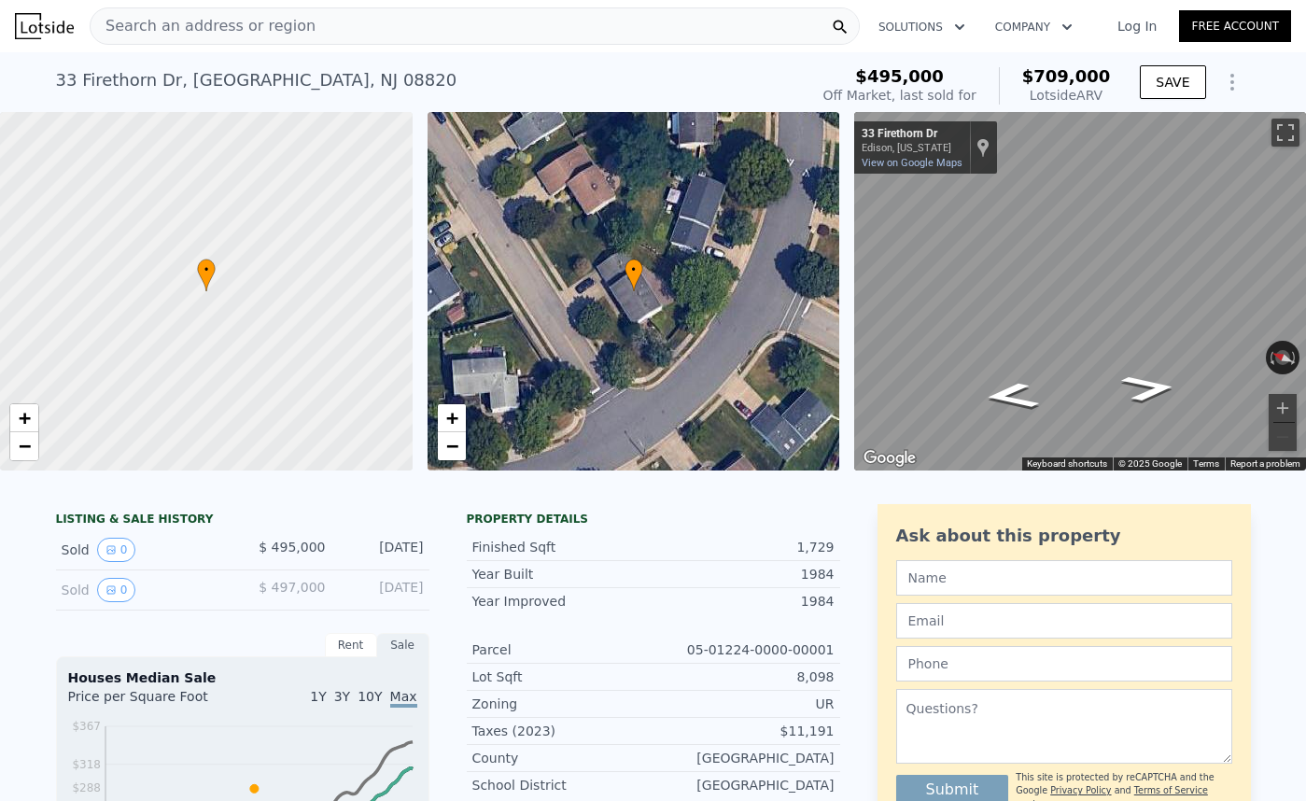
click at [105, 602] on div "Sold 0 $ 497,000 [DATE]" at bounding box center [242, 590] width 373 height 40
click at [110, 592] on icon "View historical data" at bounding box center [110, 589] width 11 height 11
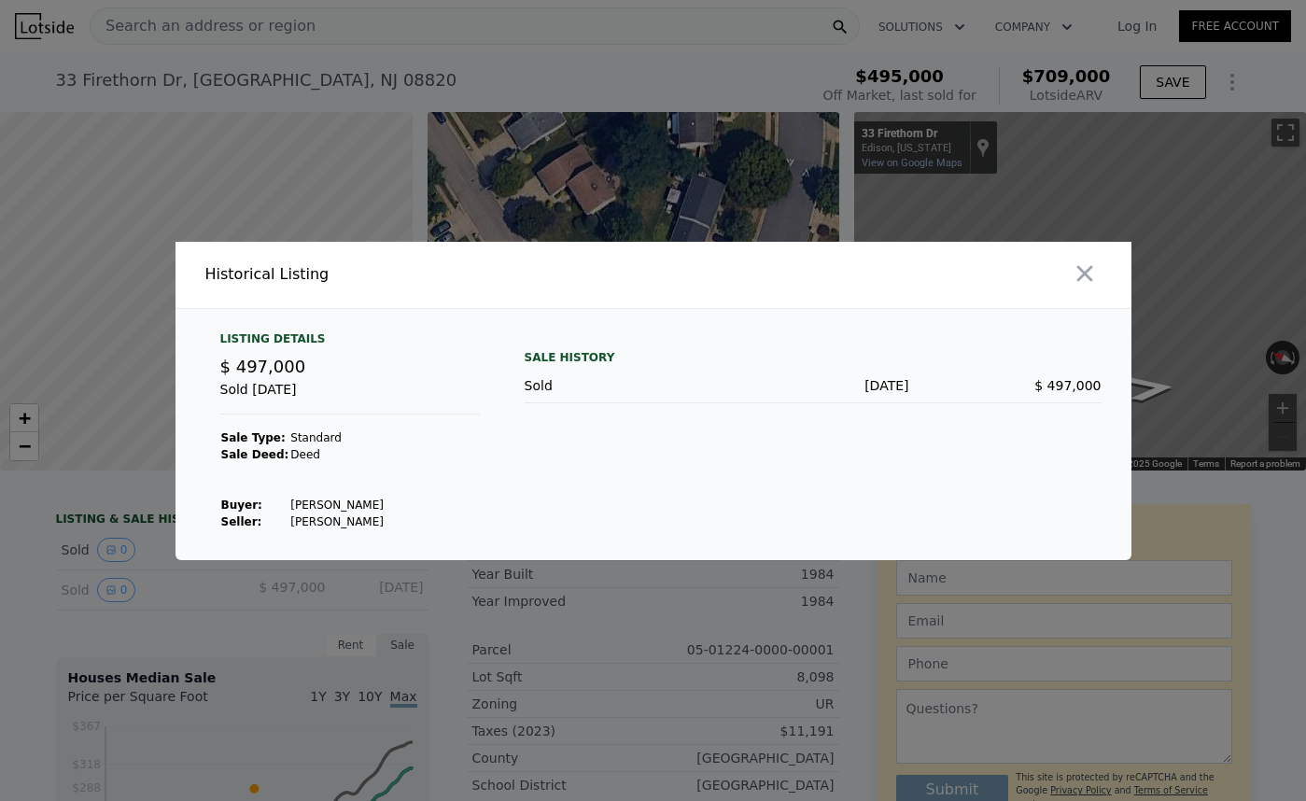
click at [190, 625] on div at bounding box center [653, 400] width 1306 height 801
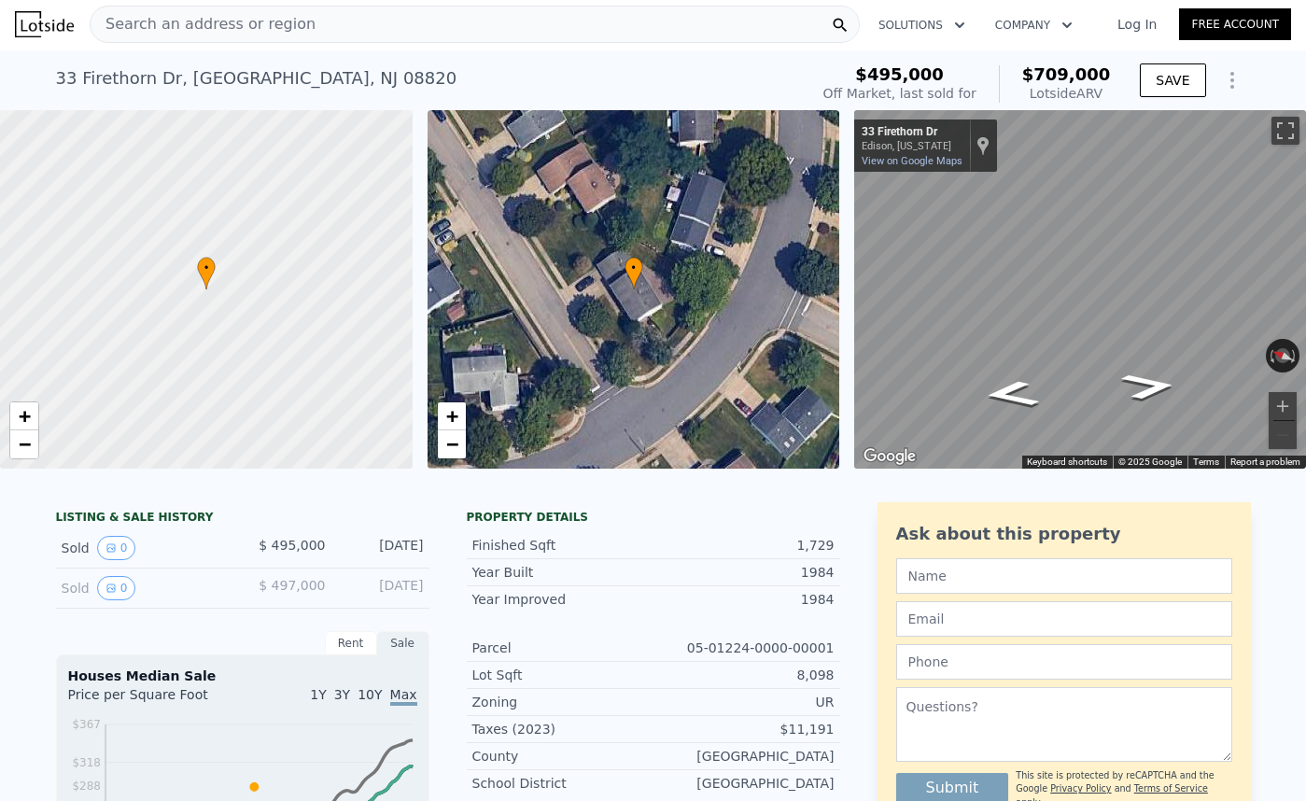
scroll to position [0, 0]
